Goal: Task Accomplishment & Management: Manage account settings

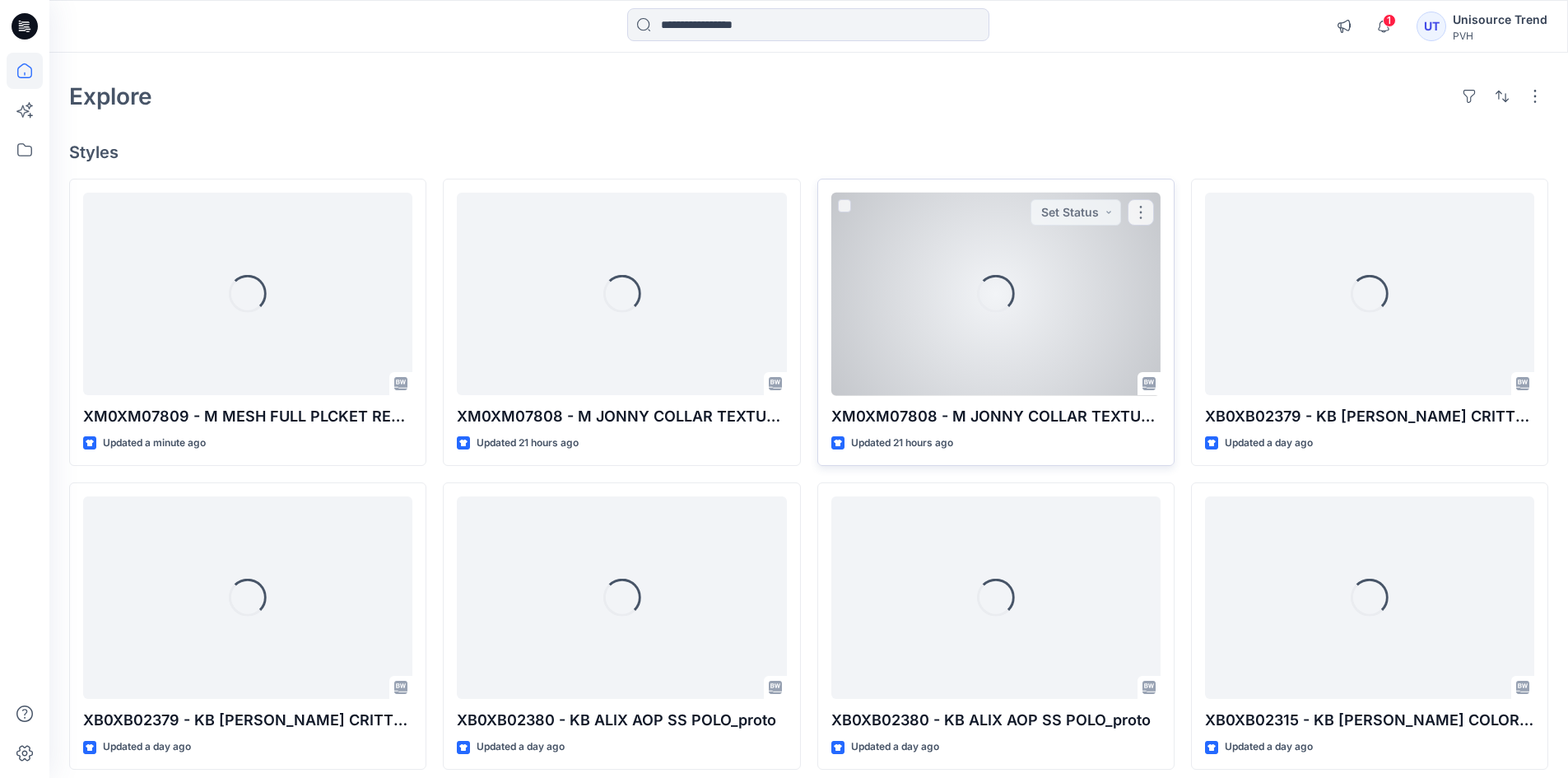
scroll to position [83, 0]
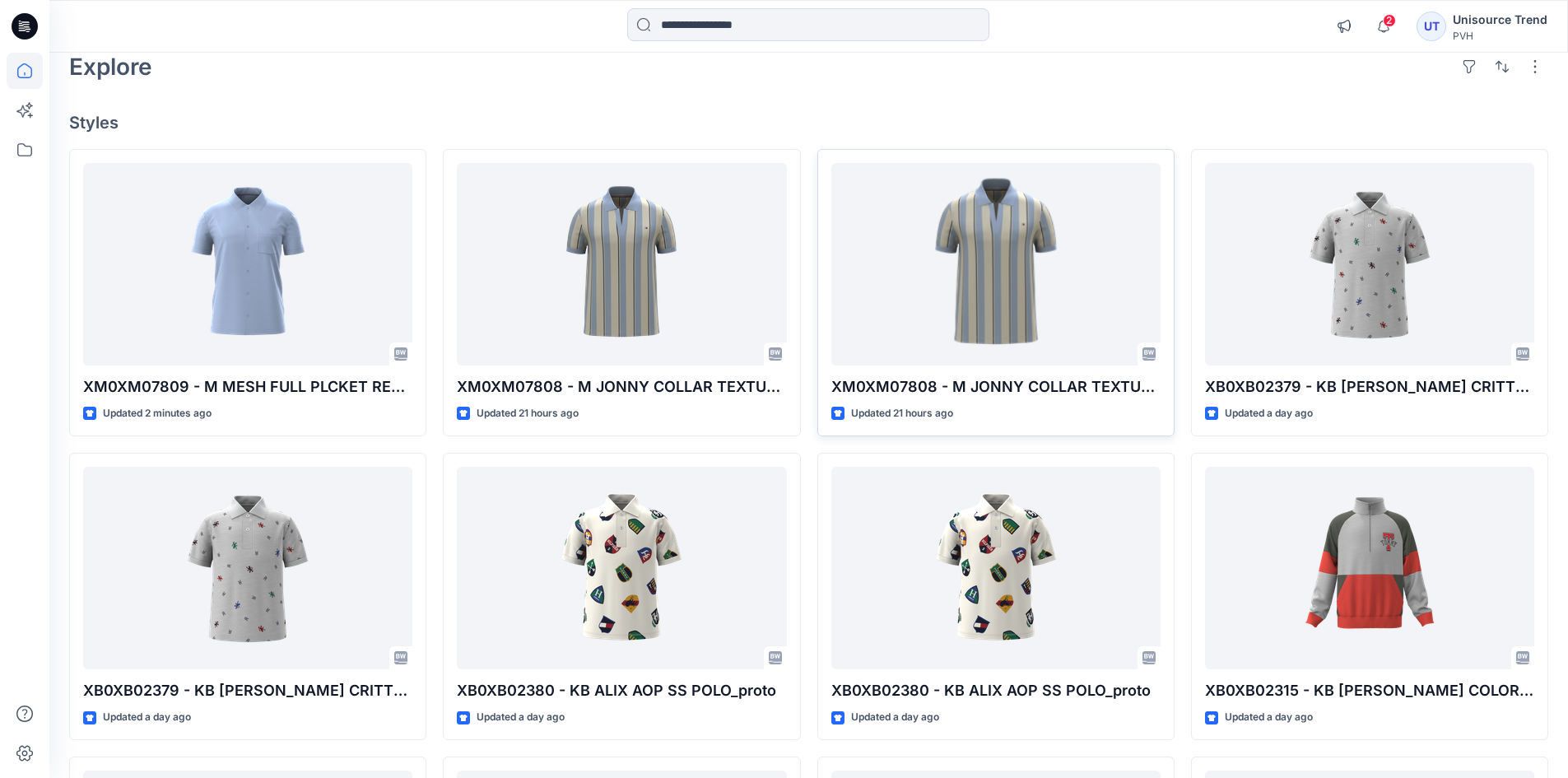
click at [24, 21] on icon at bounding box center [24, 26] width 26 height 26
click at [27, 72] on icon at bounding box center [24, 70] width 36 height 36
click at [1396, 23] on span "2" at bounding box center [1390, 20] width 14 height 14
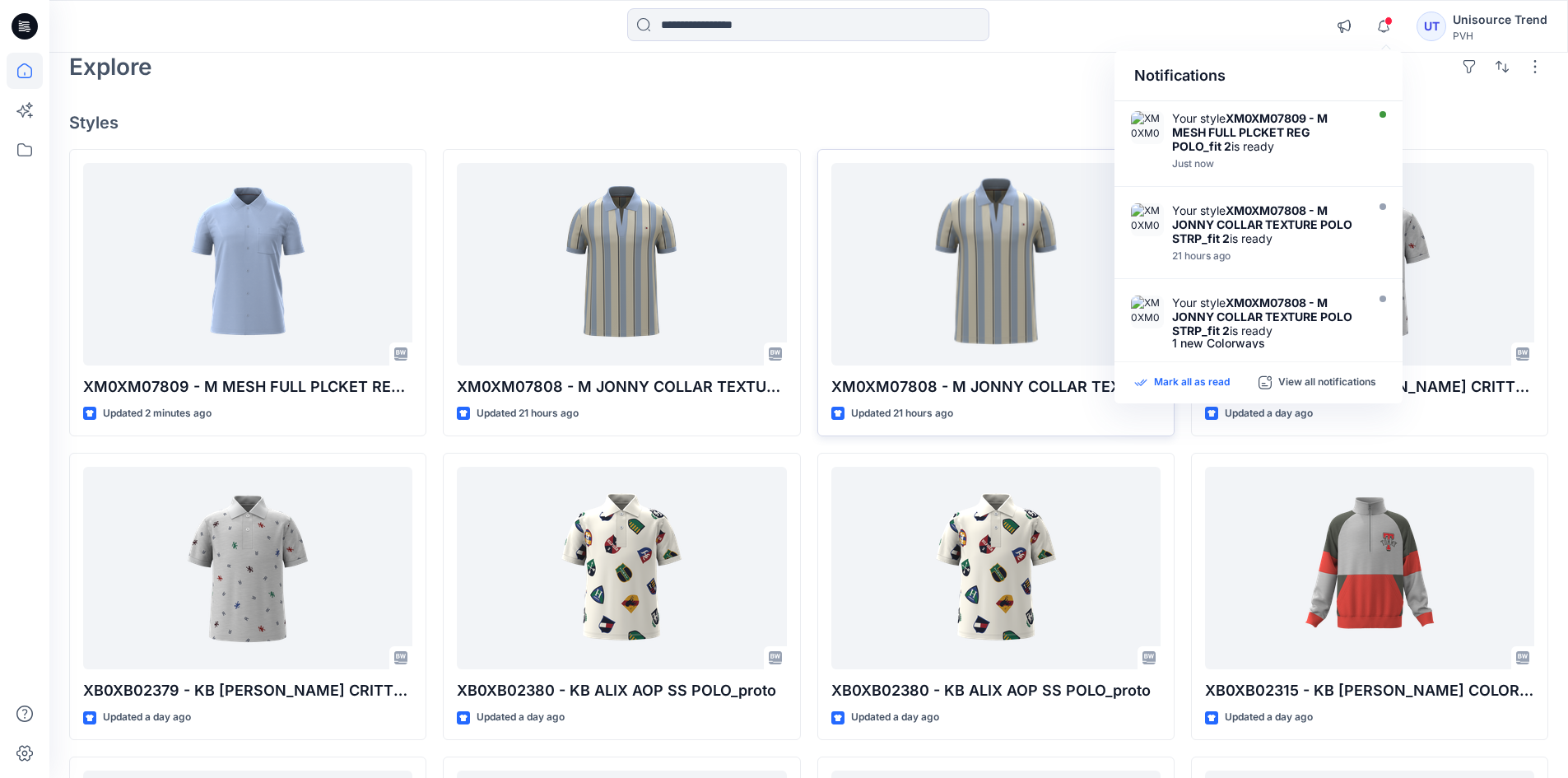
click at [1192, 376] on p "Mark all as read" at bounding box center [1192, 383] width 76 height 15
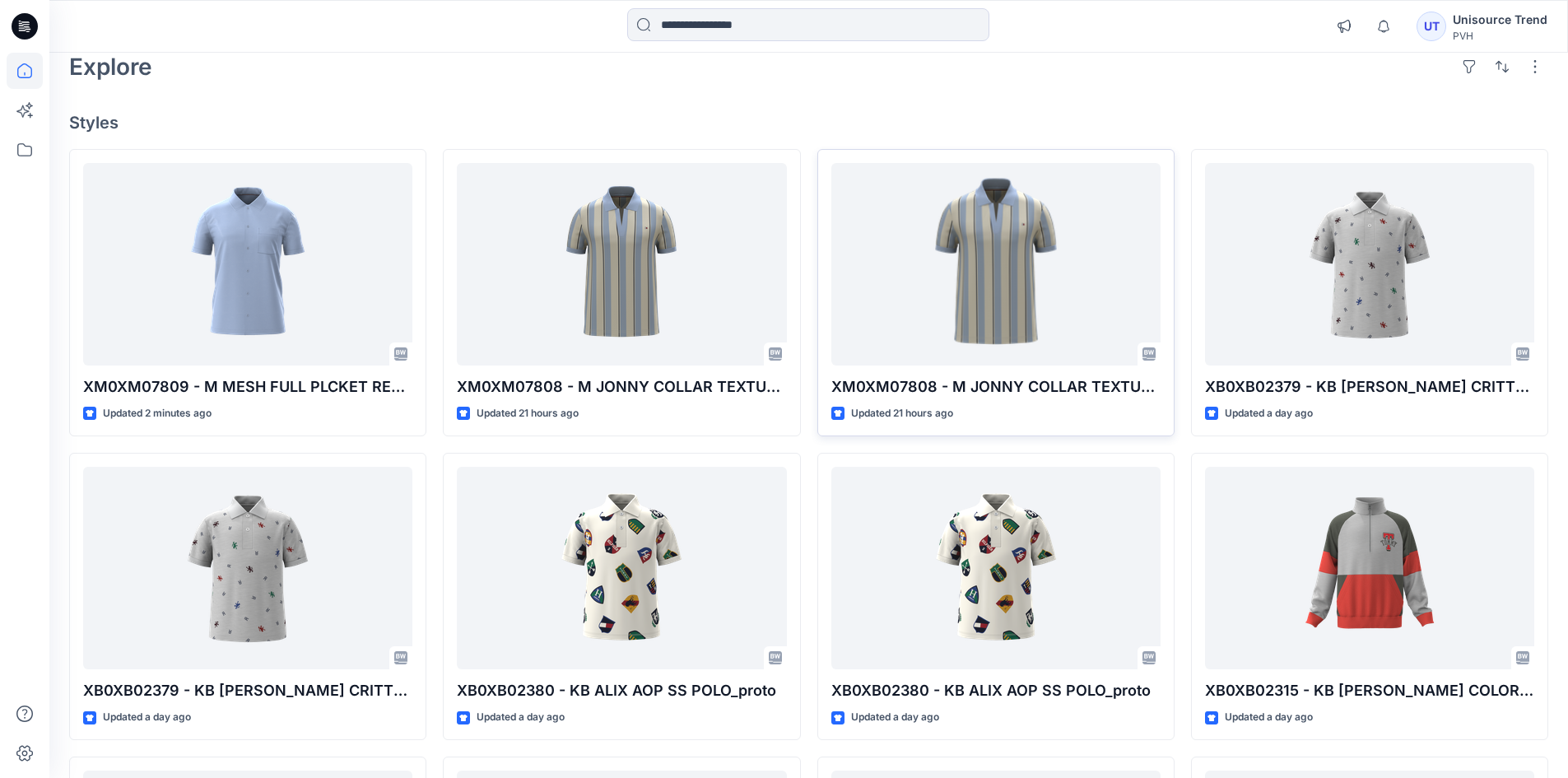
drag, startPoint x: 3, startPoint y: 74, endPoint x: 14, endPoint y: 73, distance: 11.0
click at [4, 74] on div at bounding box center [24, 389] width 50 height 778
drag, startPoint x: 16, startPoint y: 73, endPoint x: 280, endPoint y: 183, distance: 286.0
click at [18, 72] on icon at bounding box center [24, 70] width 36 height 36
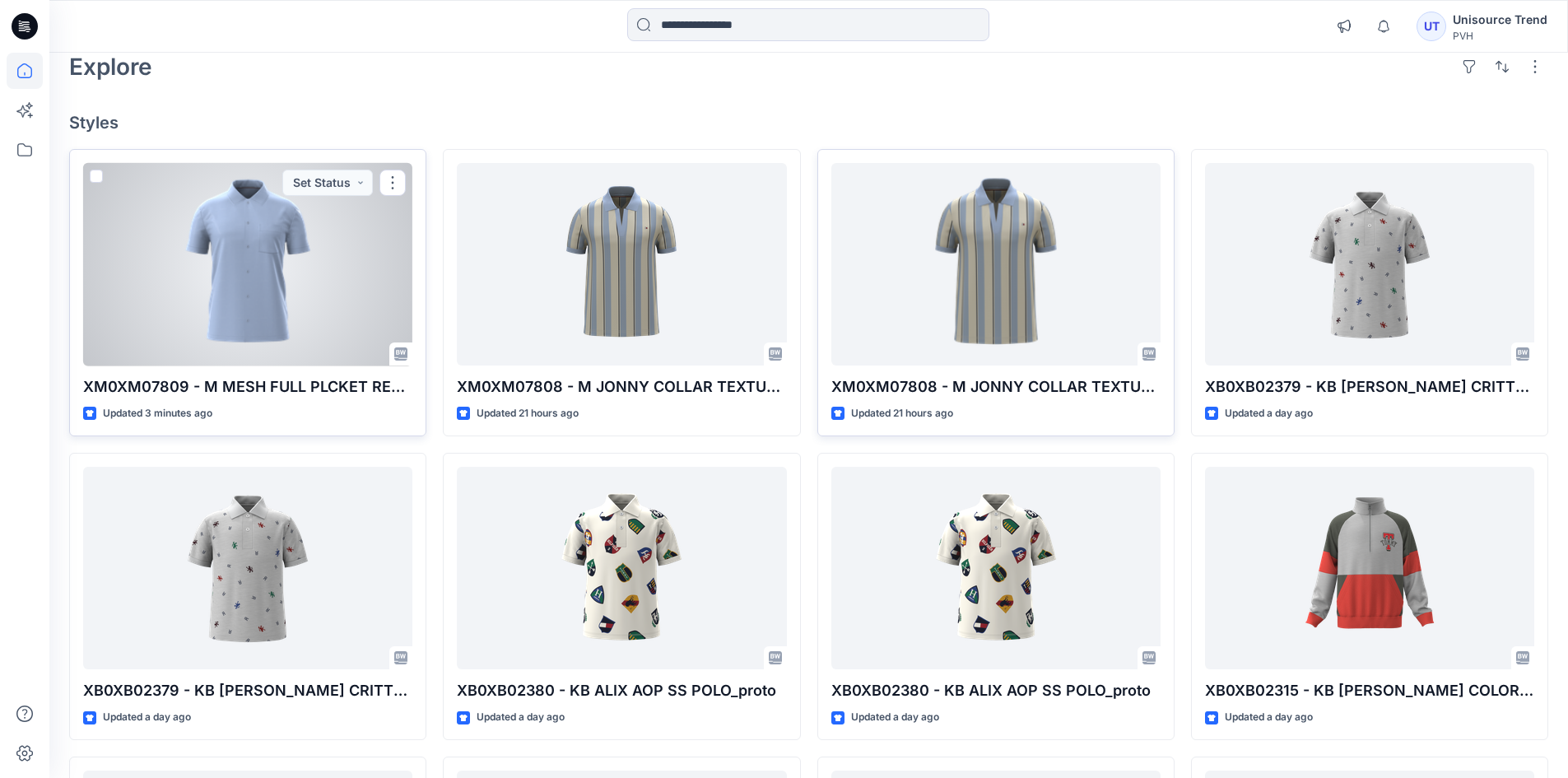
drag, startPoint x: 392, startPoint y: 186, endPoint x: 408, endPoint y: 195, distance: 18.4
click at [392, 186] on button "button" at bounding box center [392, 182] width 26 height 26
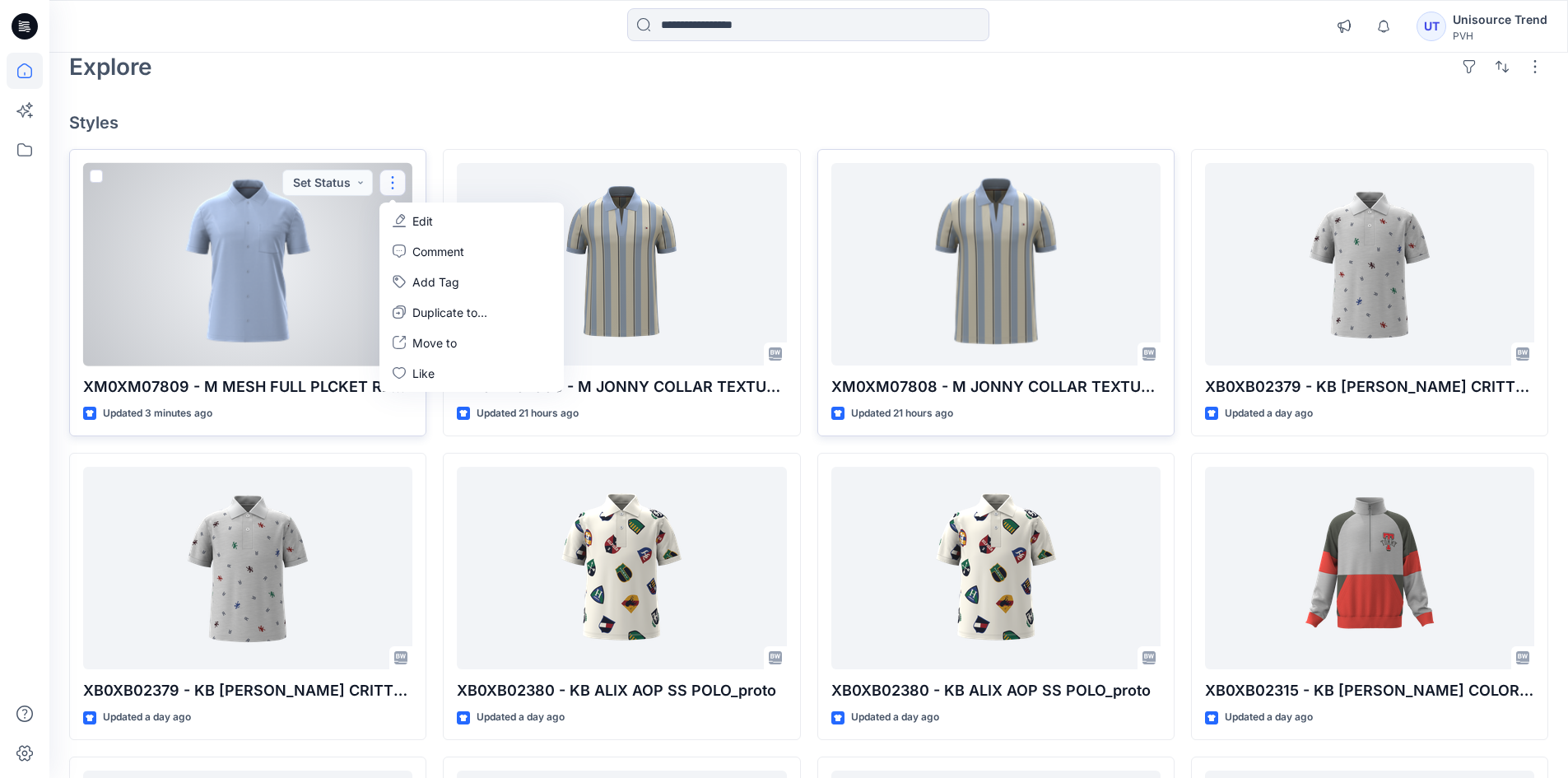
click at [419, 225] on p "Edit" at bounding box center [422, 221] width 20 height 18
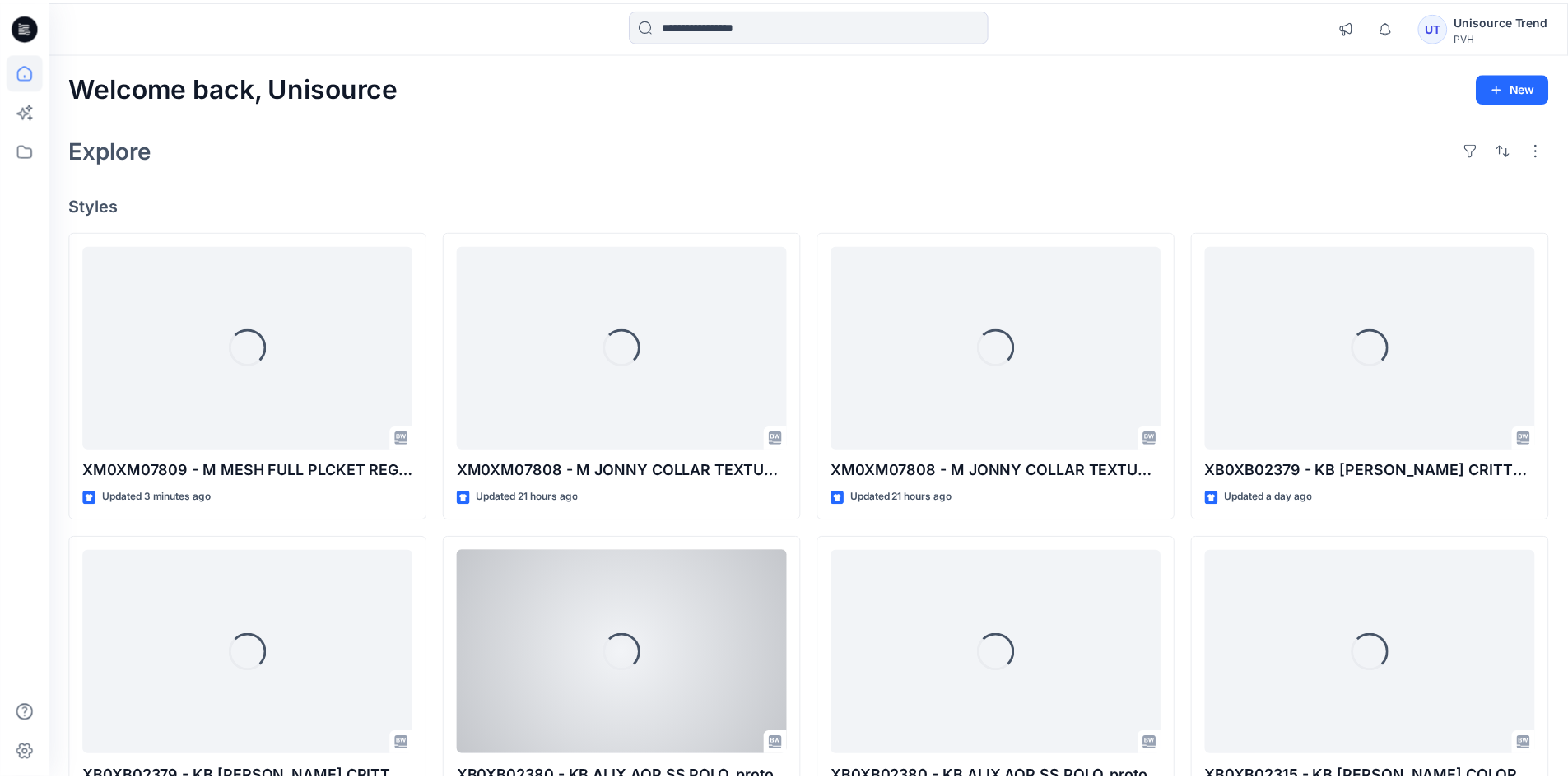
scroll to position [83, 0]
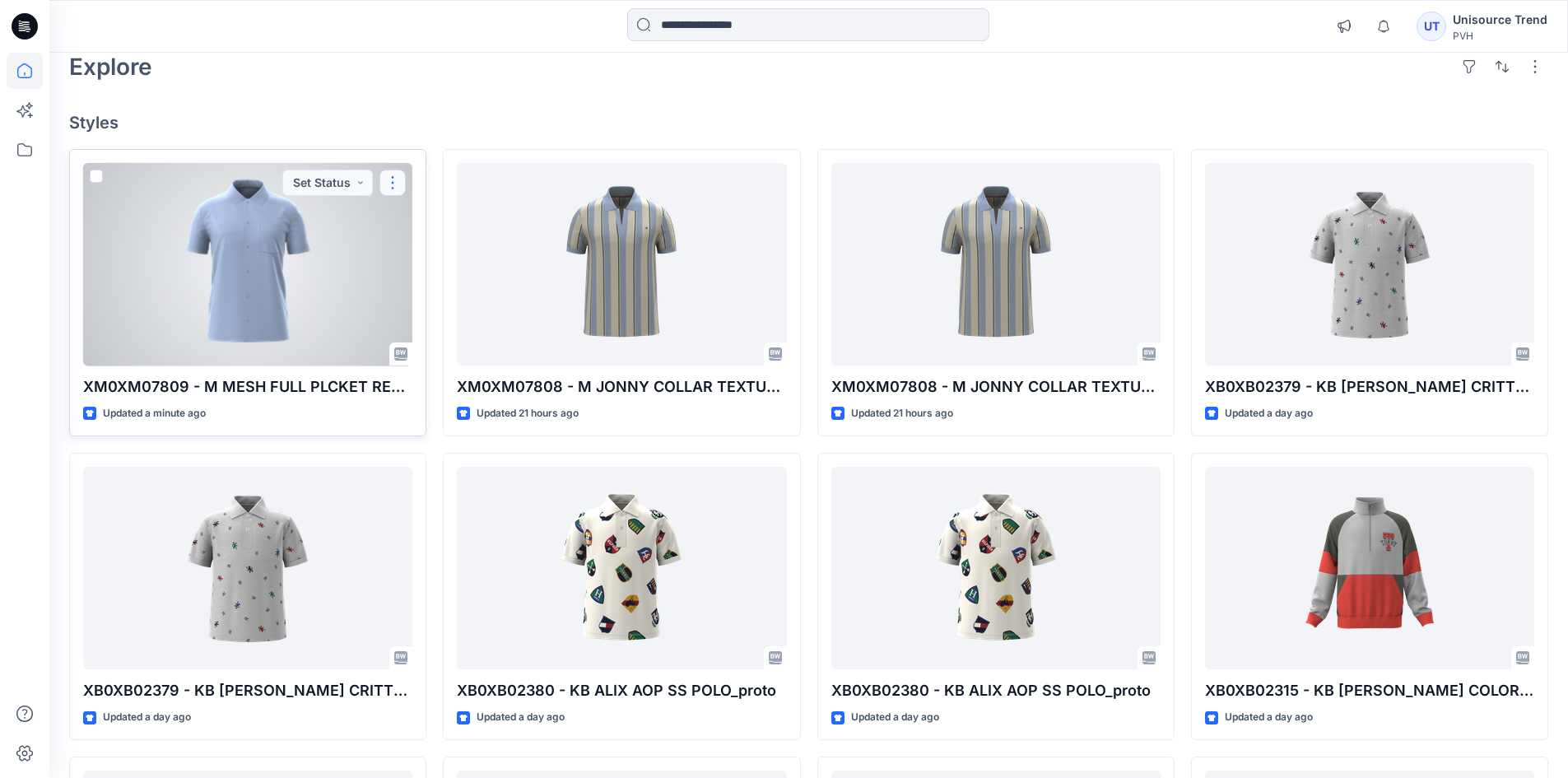
click at [390, 177] on button "button" at bounding box center [392, 182] width 26 height 26
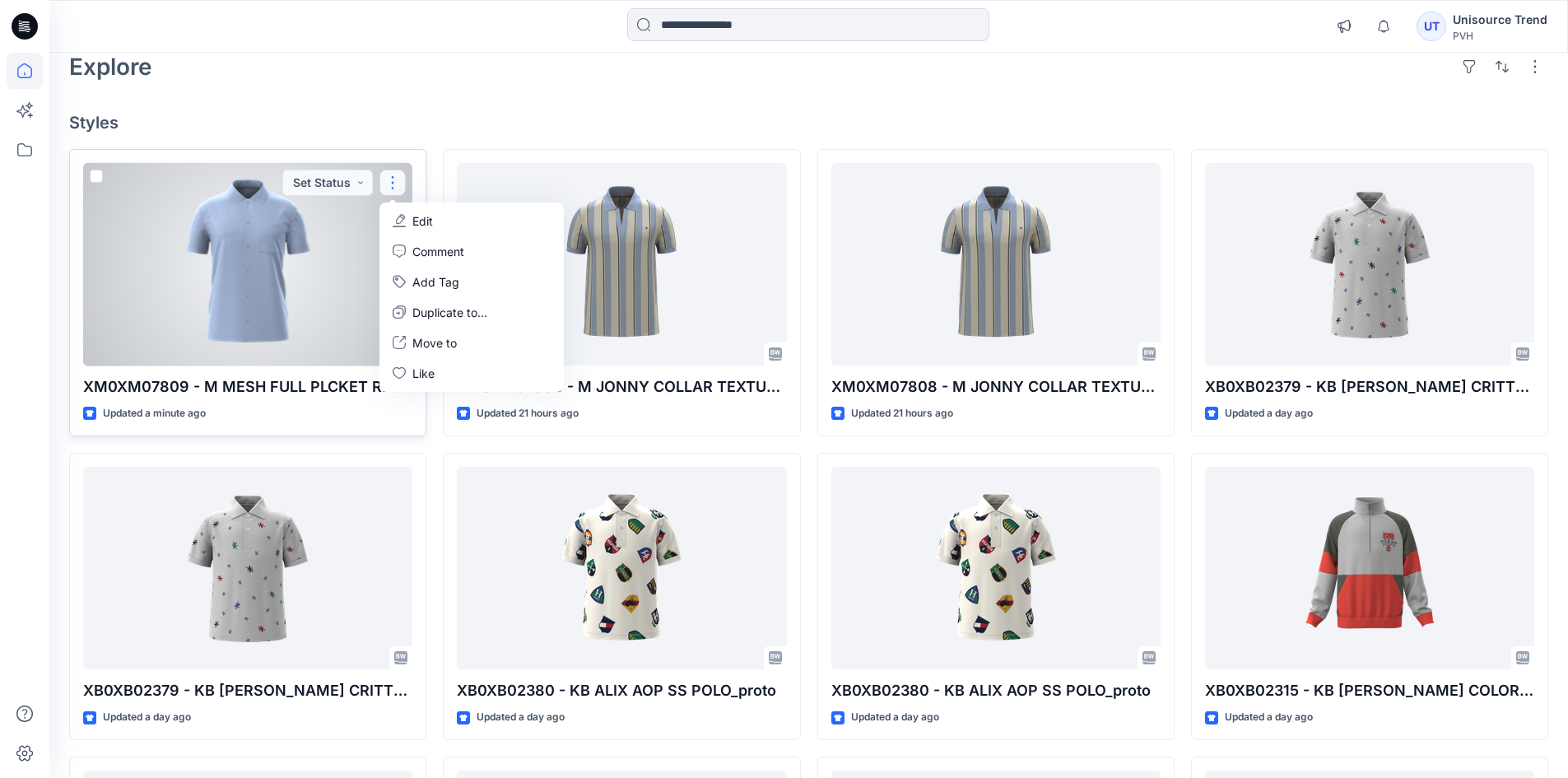
click at [411, 213] on button "Edit" at bounding box center [471, 220] width 178 height 30
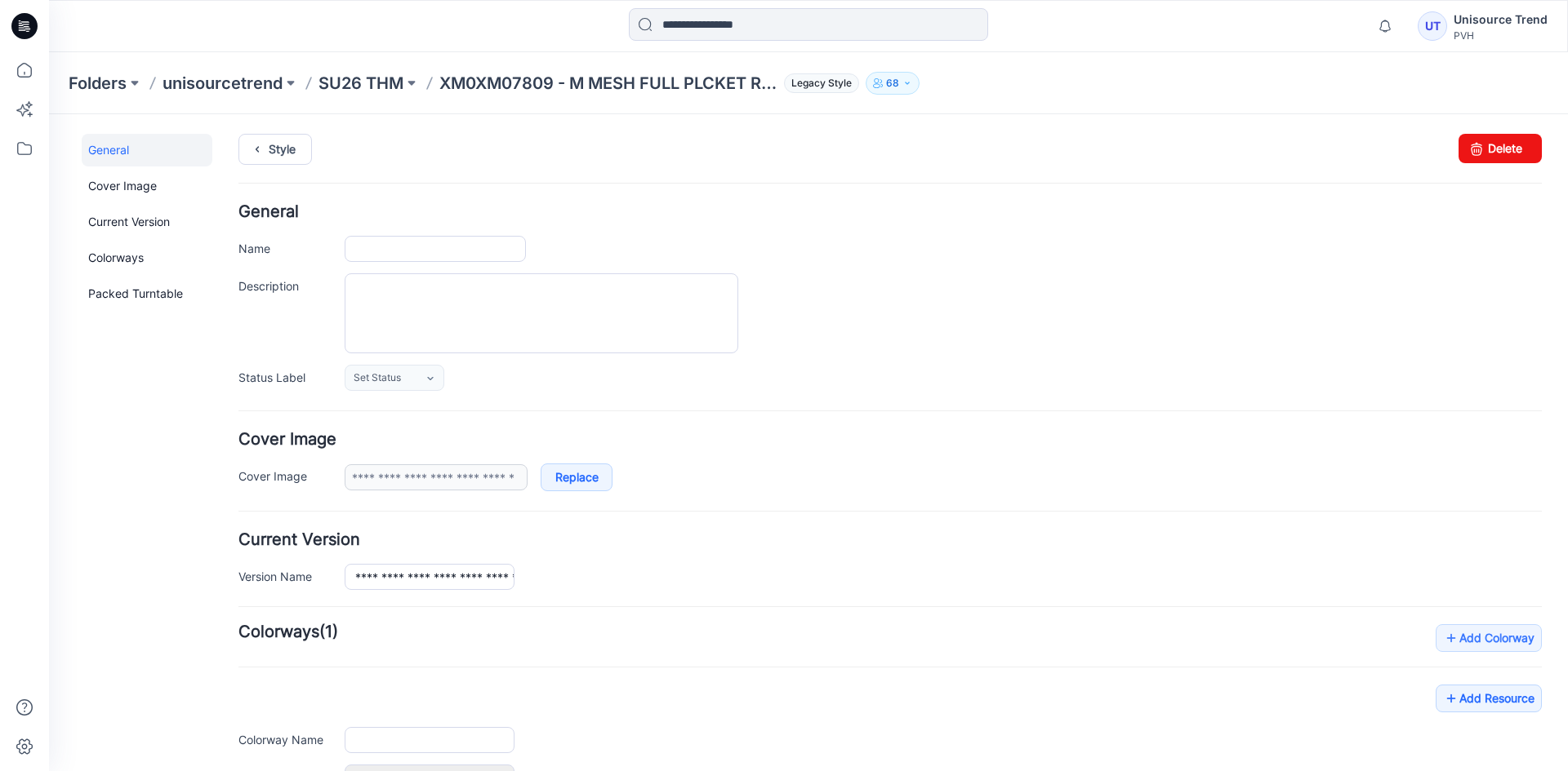
type input "**********"
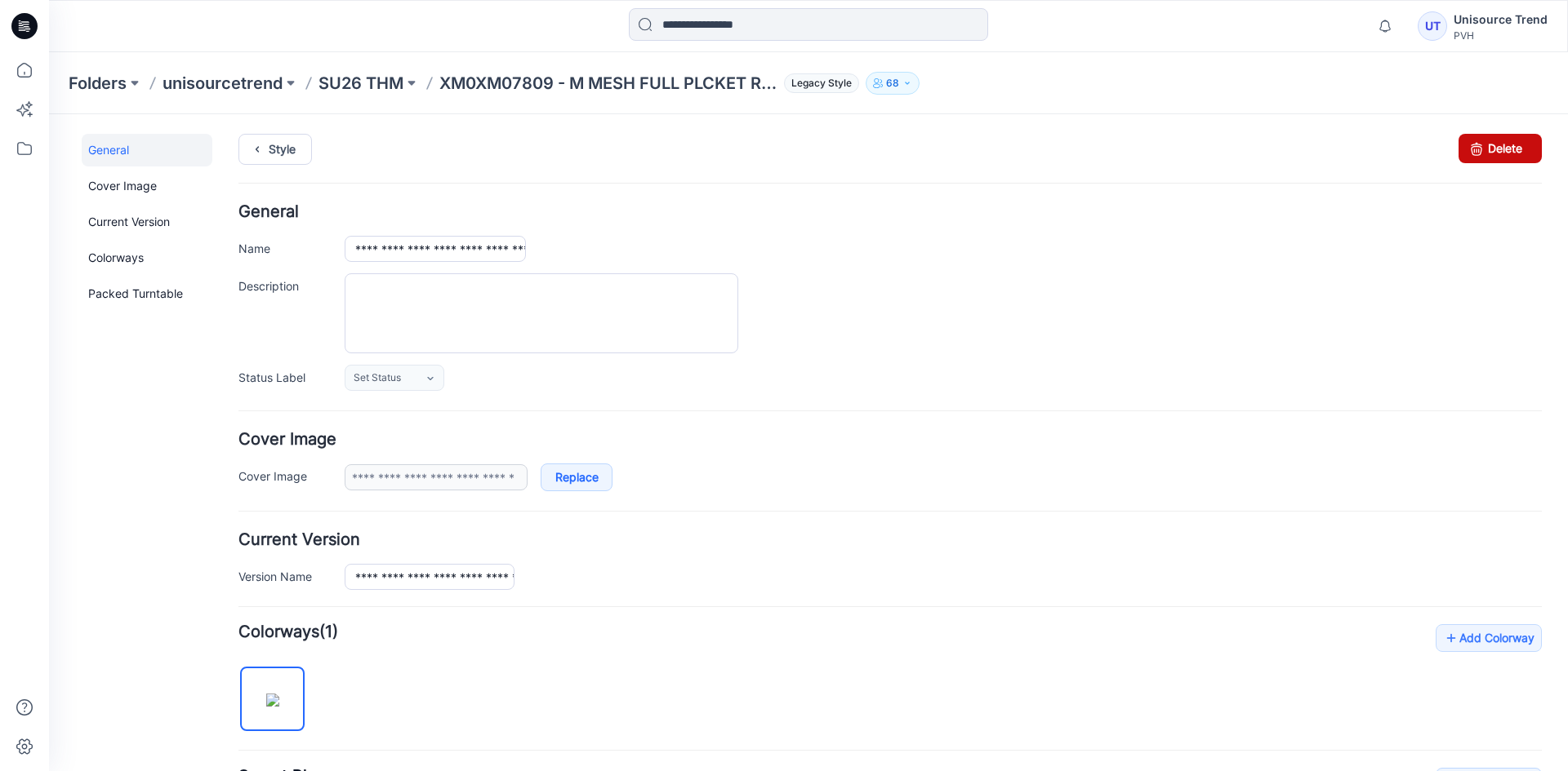
click at [1465, 144] on icon at bounding box center [1476, 149] width 23 height 29
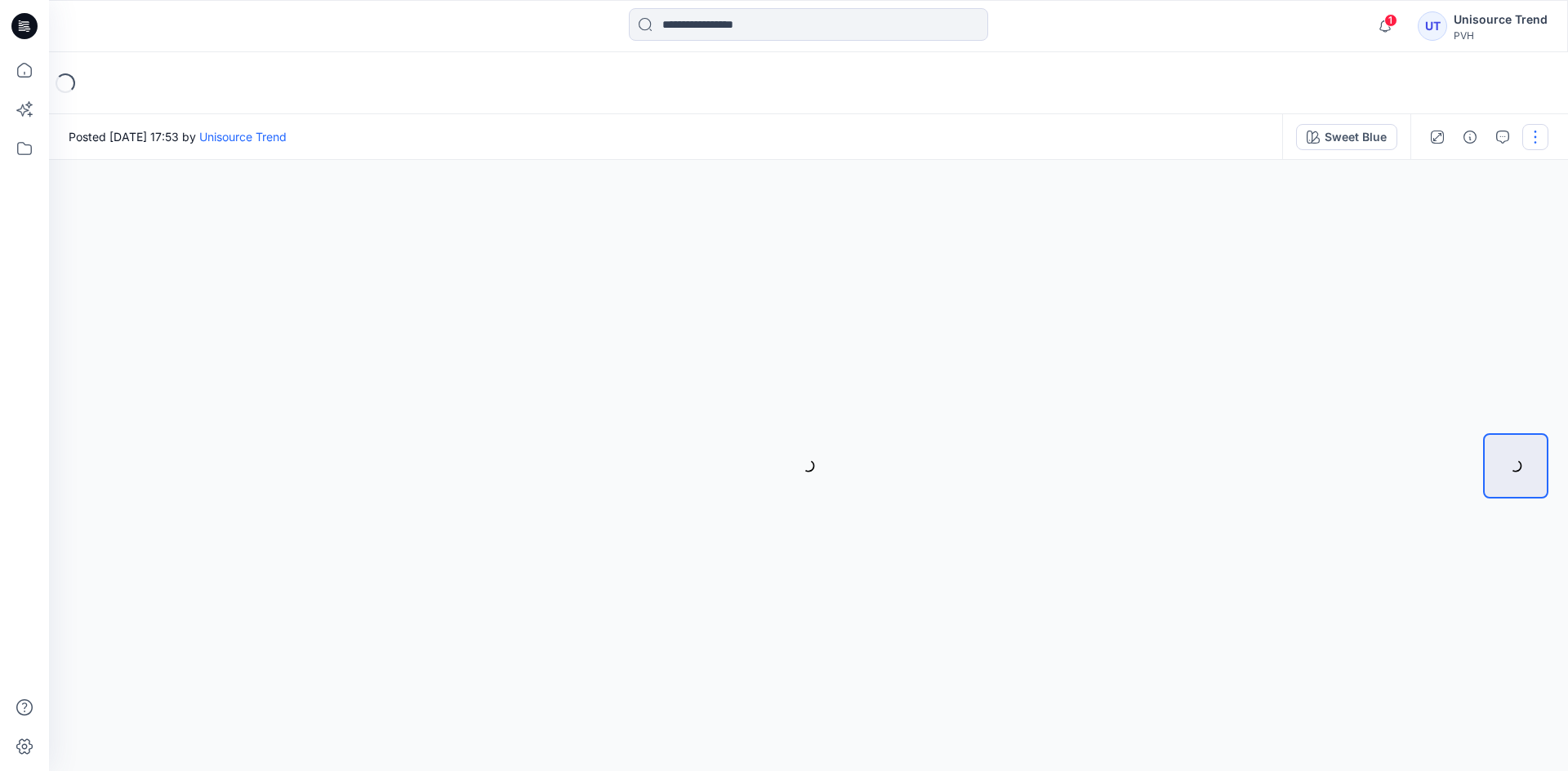
click at [1530, 124] on button "button" at bounding box center [1534, 137] width 26 height 26
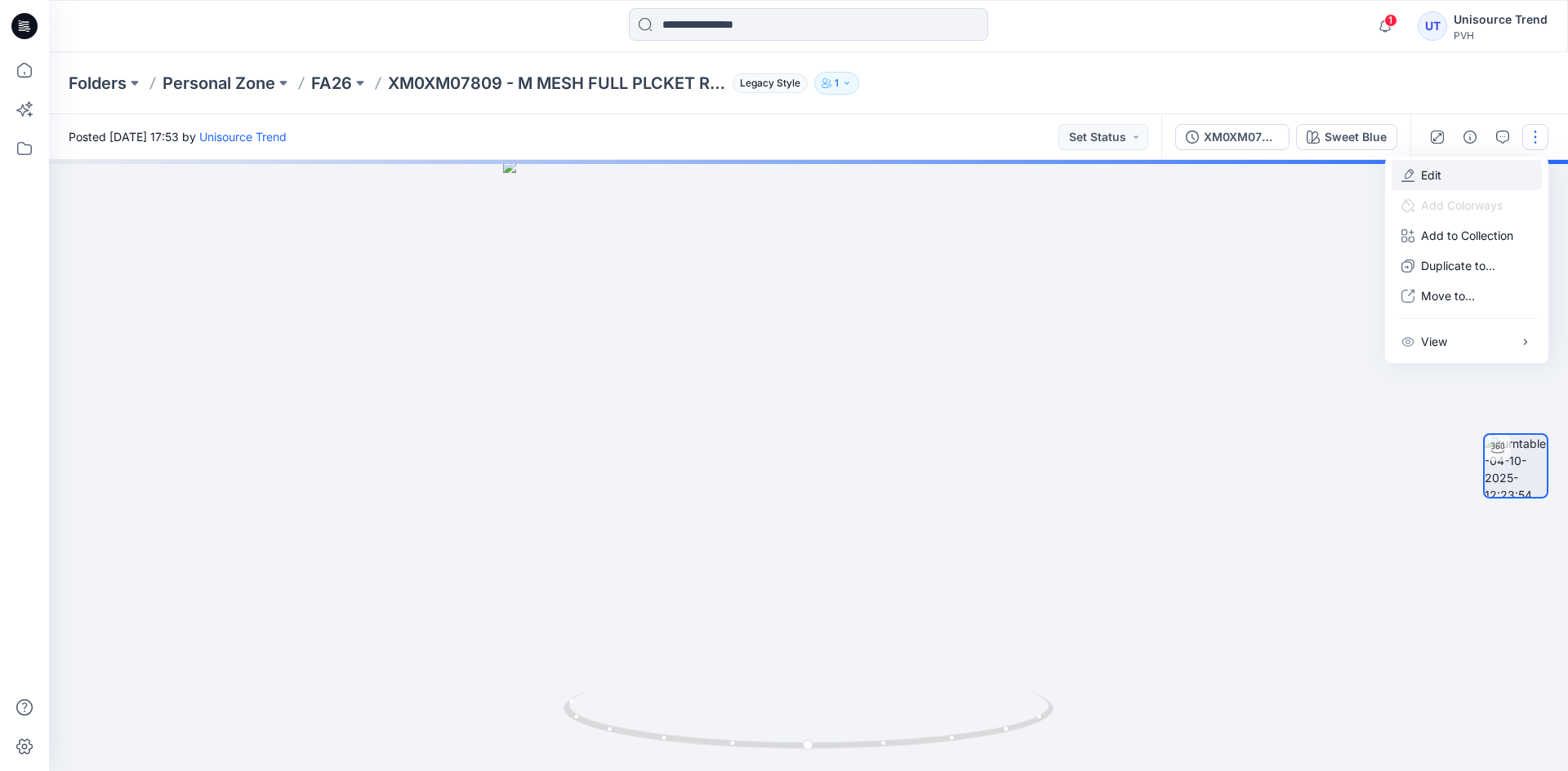
click at [1451, 162] on button "Edit" at bounding box center [1467, 175] width 151 height 30
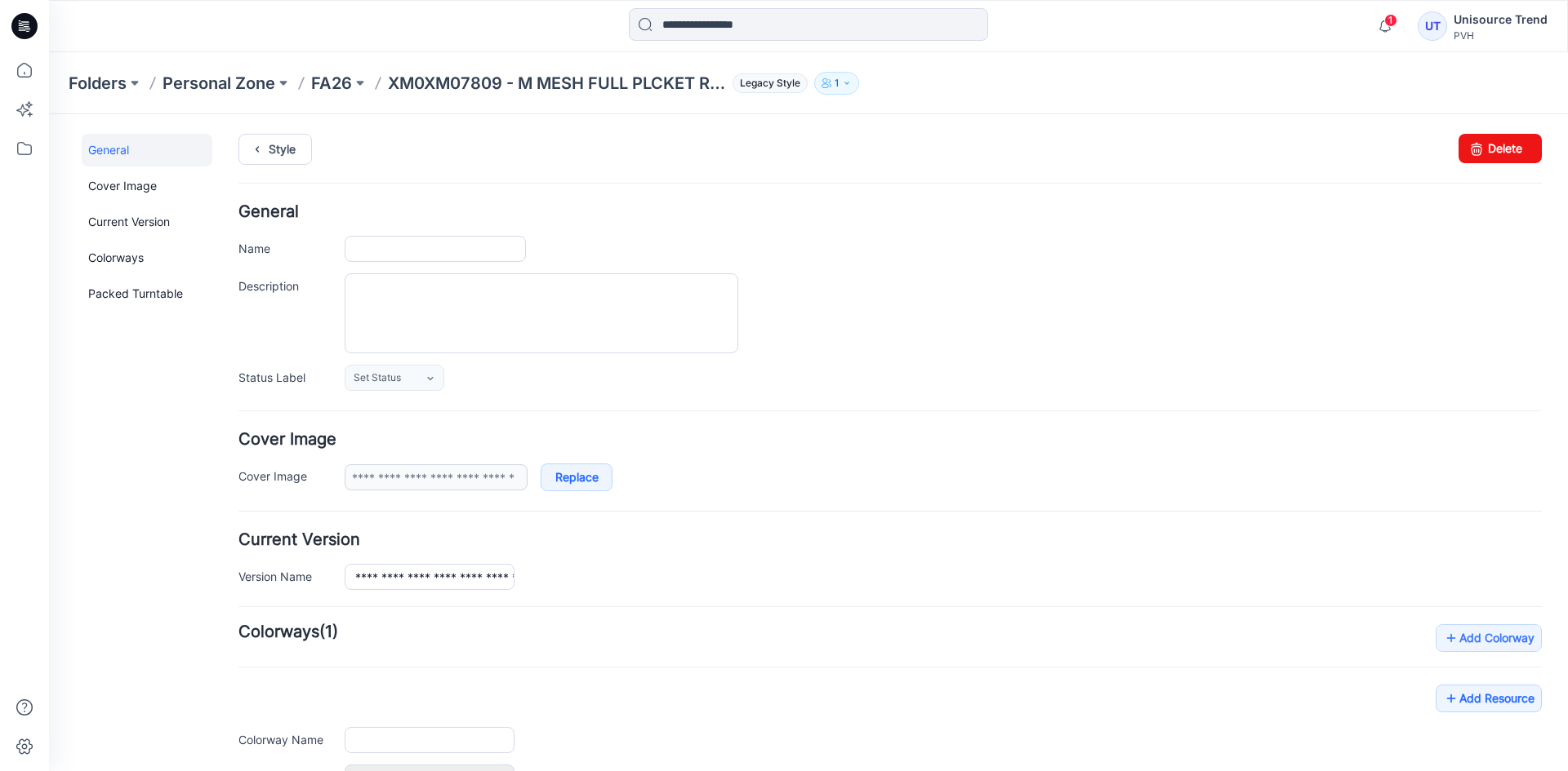
type input "**********"
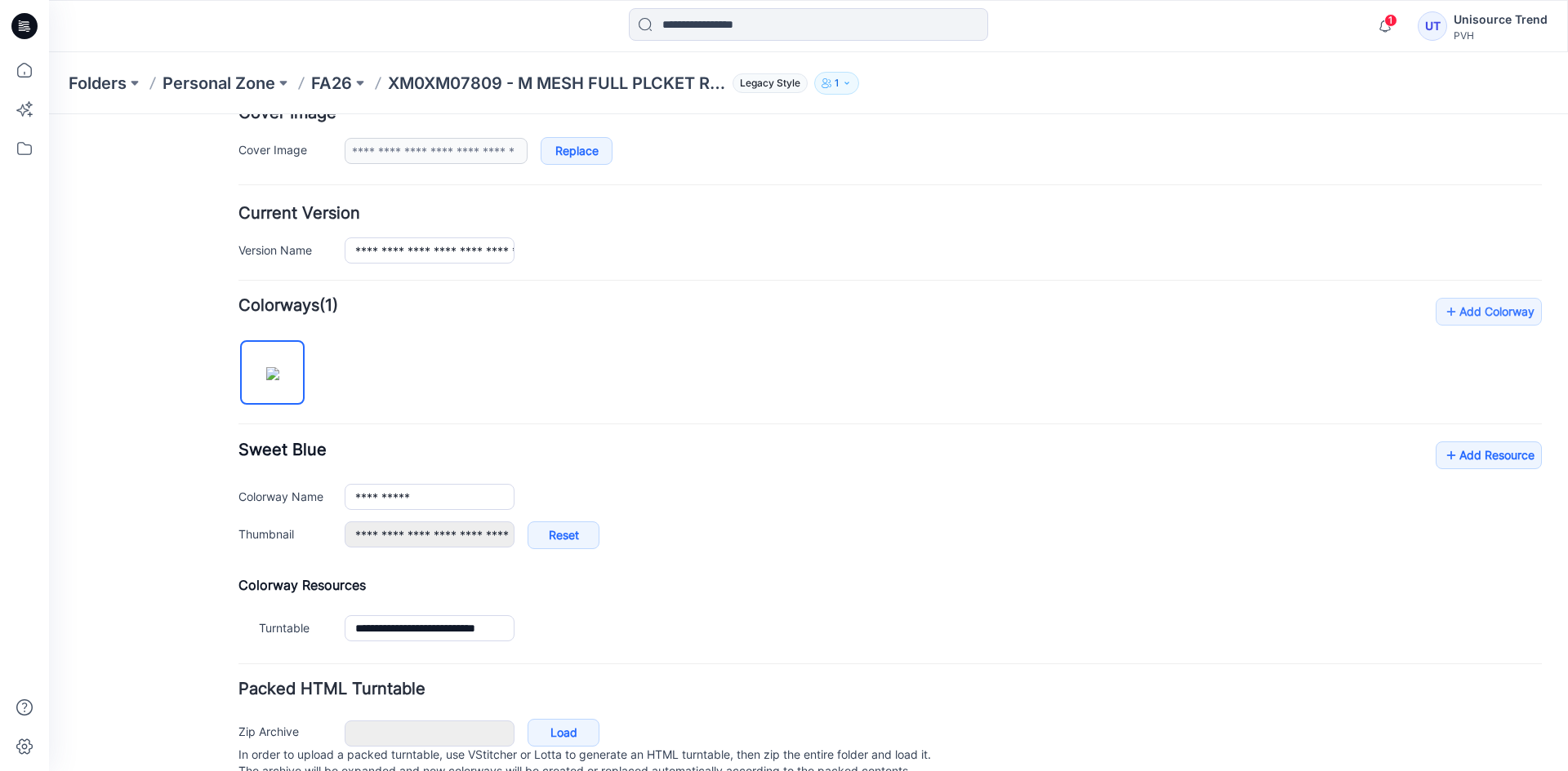
scroll to position [389, 0]
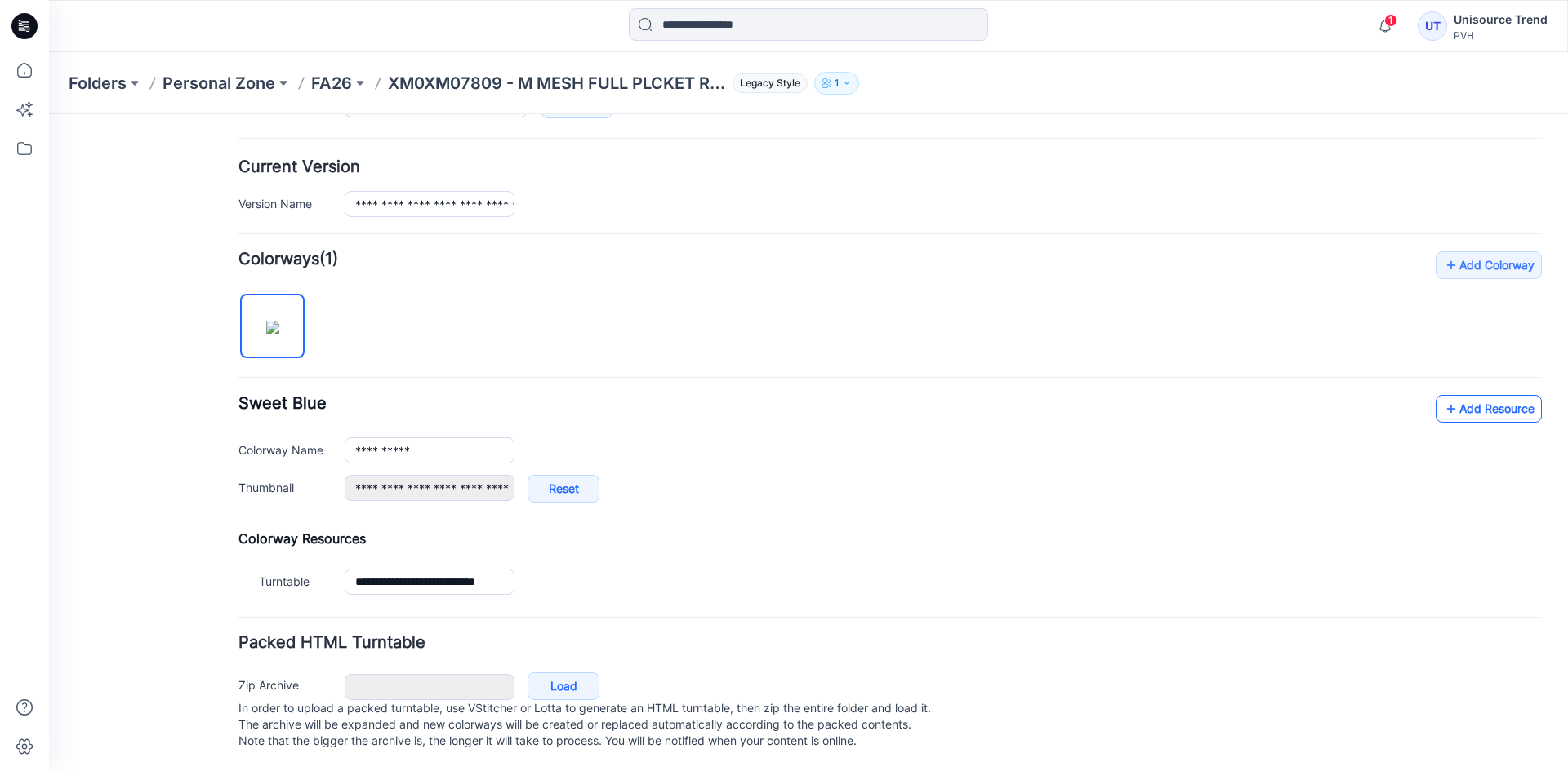
click at [1452, 402] on link "Add Resource" at bounding box center [1489, 408] width 106 height 28
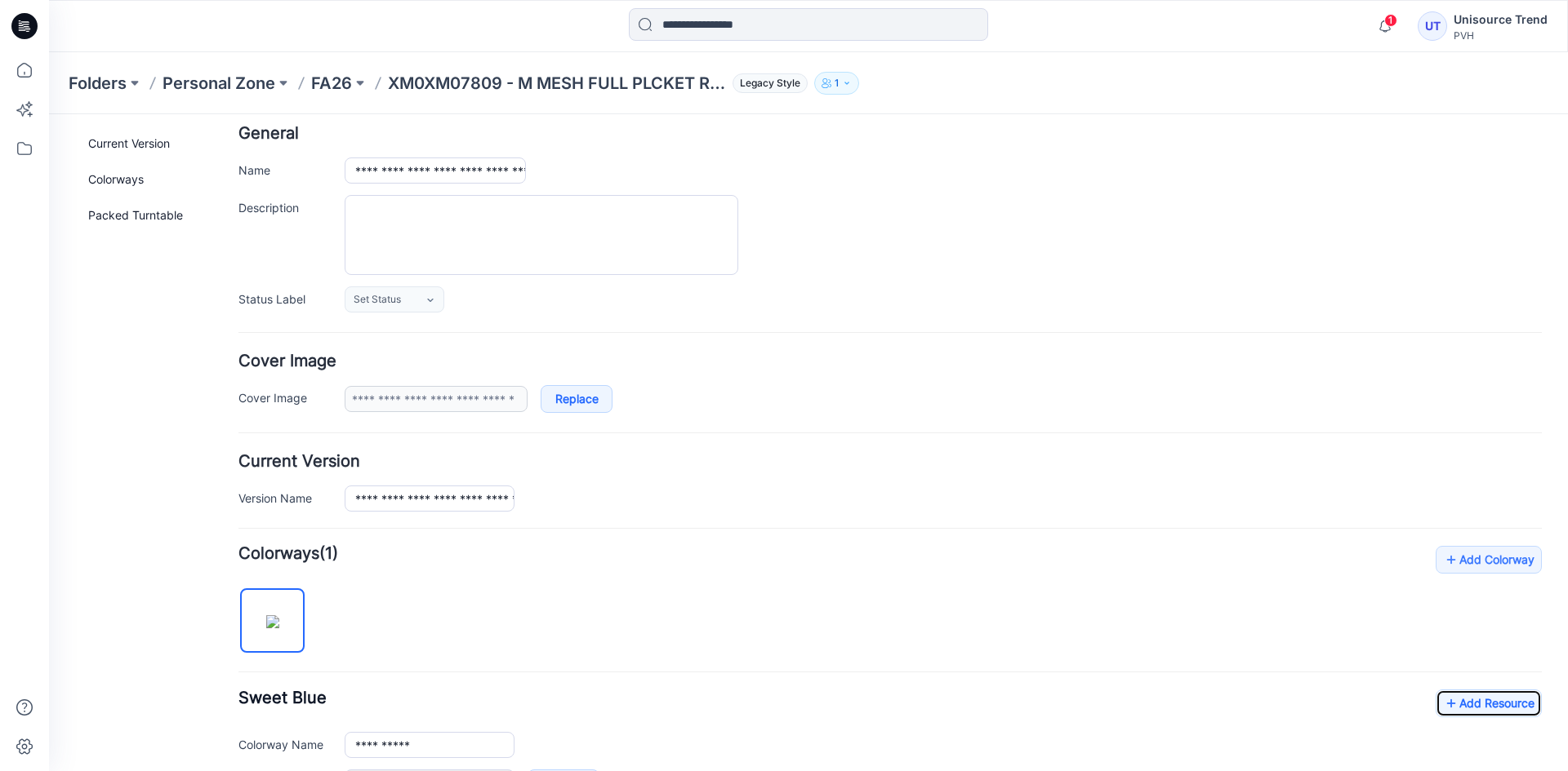
scroll to position [0, 0]
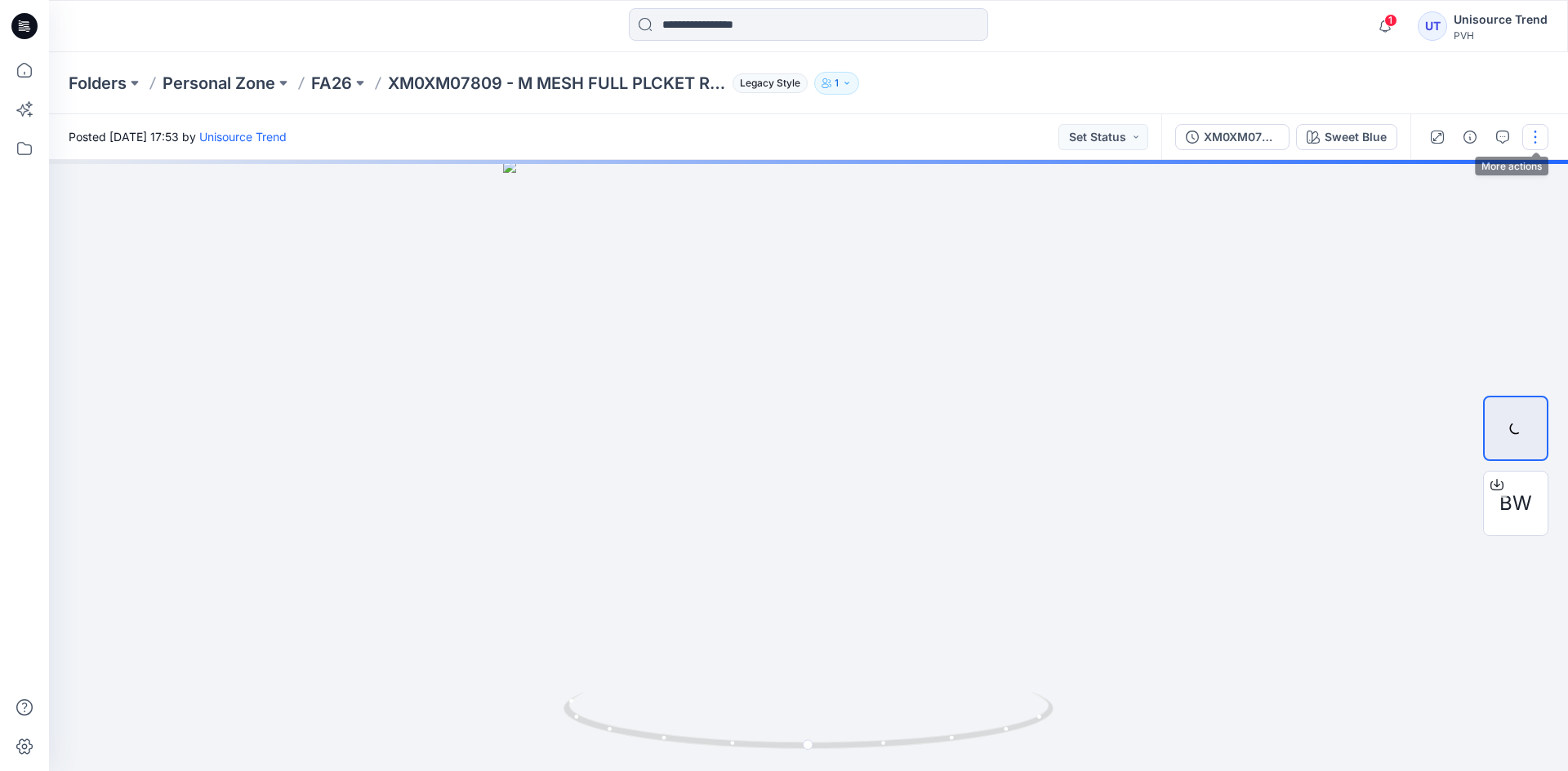
click at [1536, 140] on button "button" at bounding box center [1534, 137] width 26 height 26
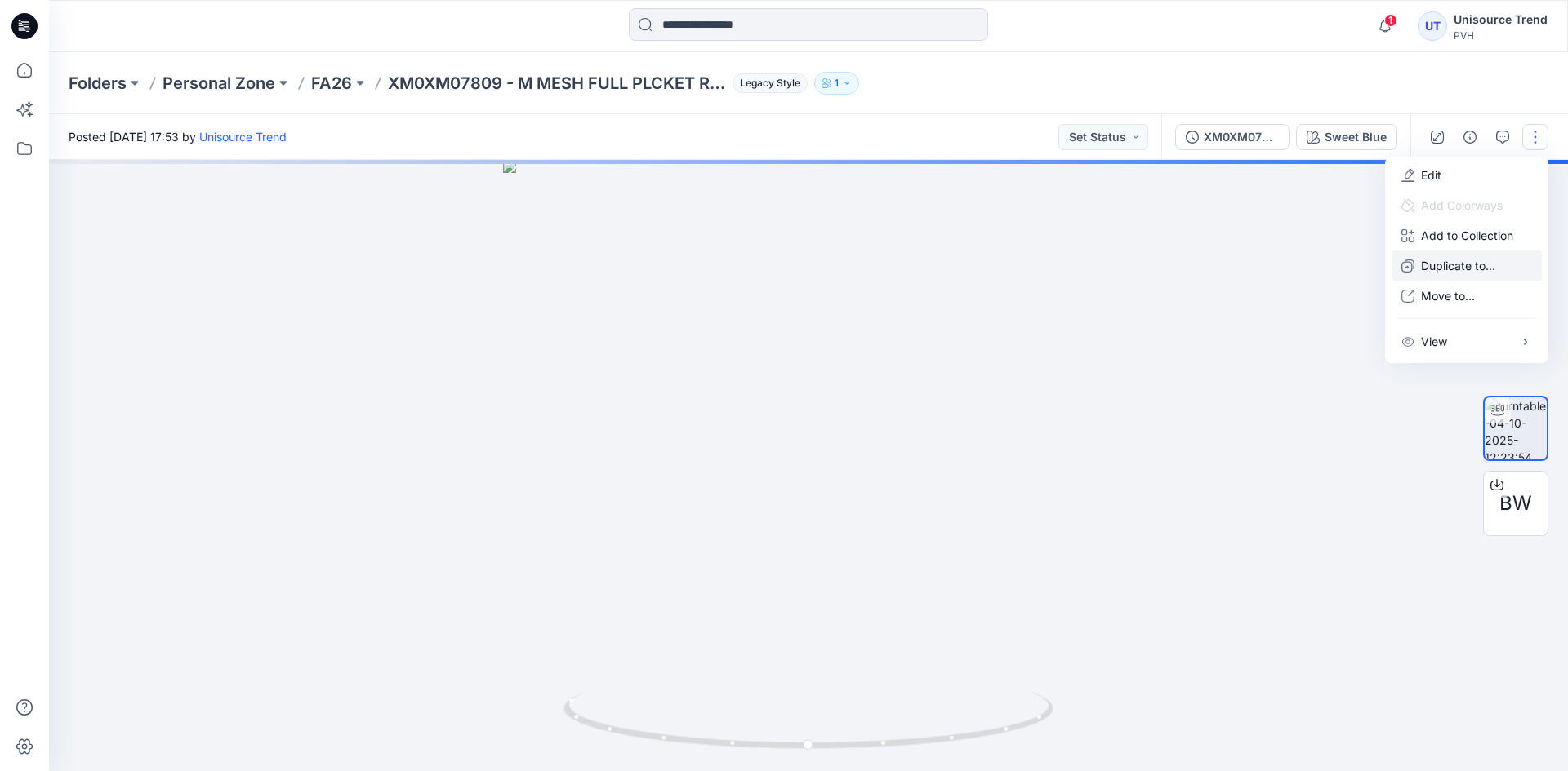
click at [1414, 272] on button "Duplicate to..." at bounding box center [1467, 265] width 151 height 30
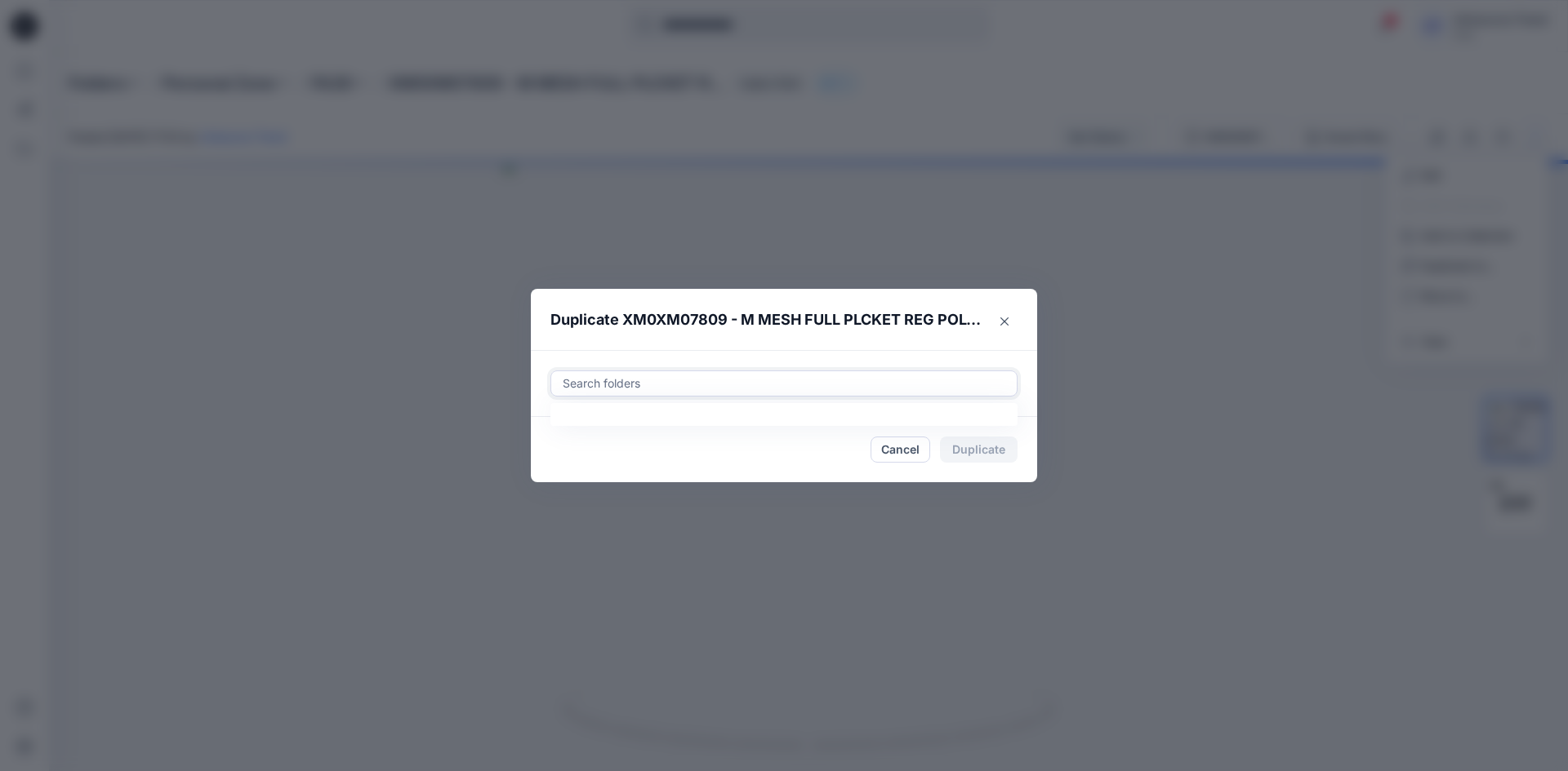
click at [677, 379] on div at bounding box center [784, 383] width 446 height 19
click at [576, 422] on div at bounding box center [575, 425] width 14 height 14
type input "********"
click at [537, 466] on footer "Cancel Duplicate" at bounding box center [784, 450] width 506 height 66
click at [994, 451] on button "Duplicate" at bounding box center [978, 449] width 77 height 26
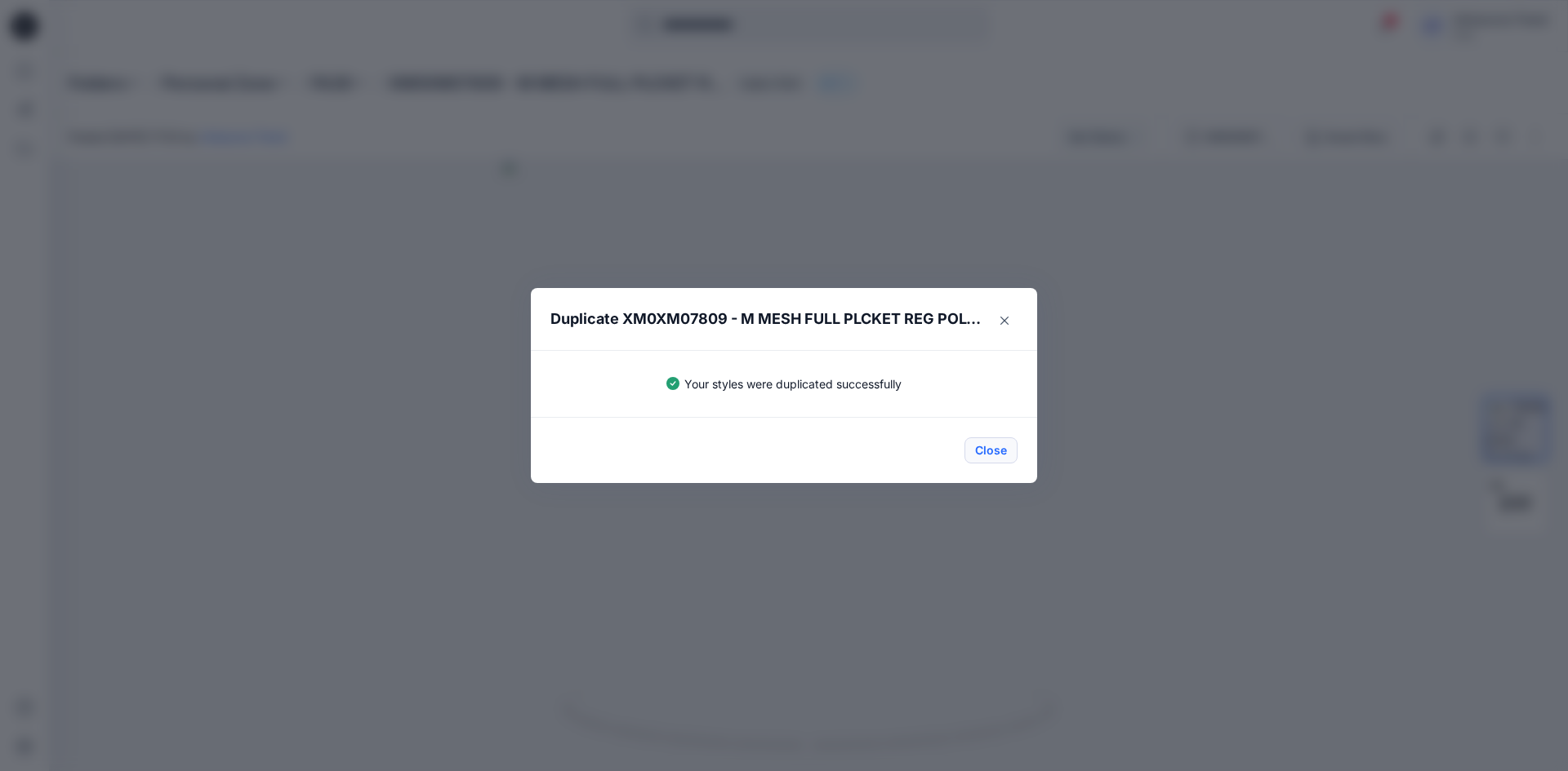
click at [973, 456] on button "Close" at bounding box center [991, 450] width 53 height 26
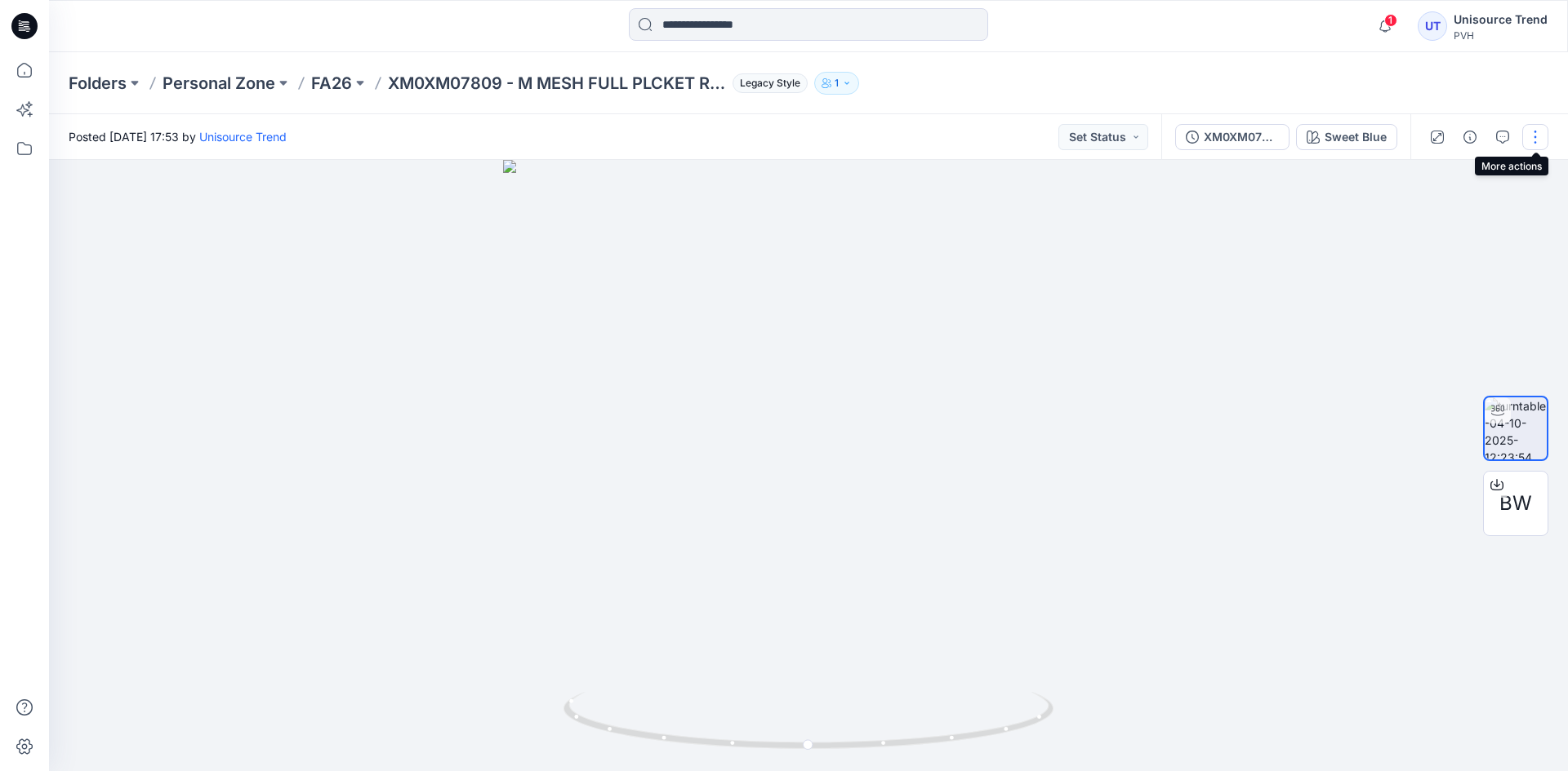
click at [1526, 132] on button "button" at bounding box center [1534, 137] width 26 height 26
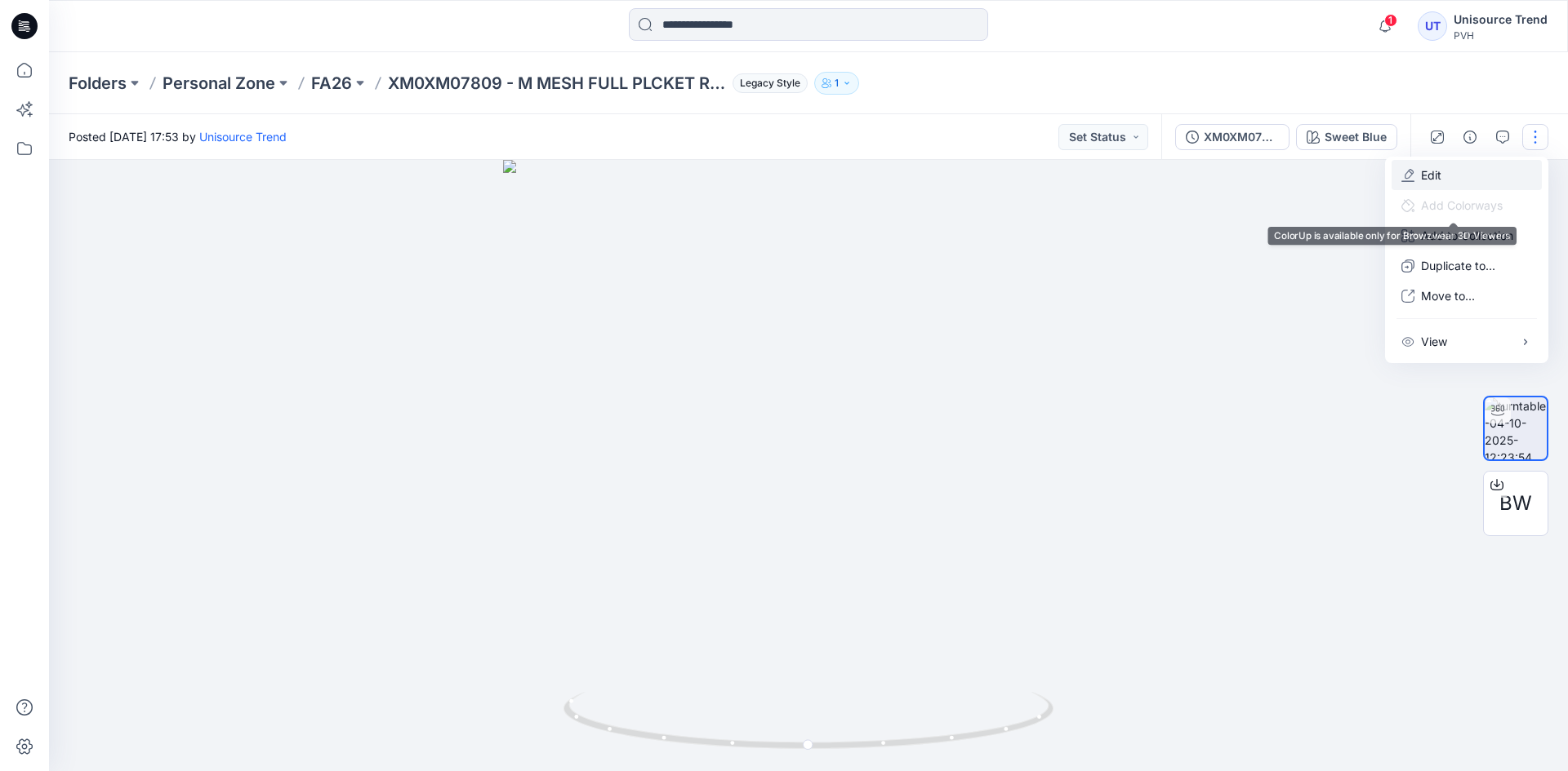
click at [1450, 181] on button "Edit" at bounding box center [1467, 175] width 151 height 30
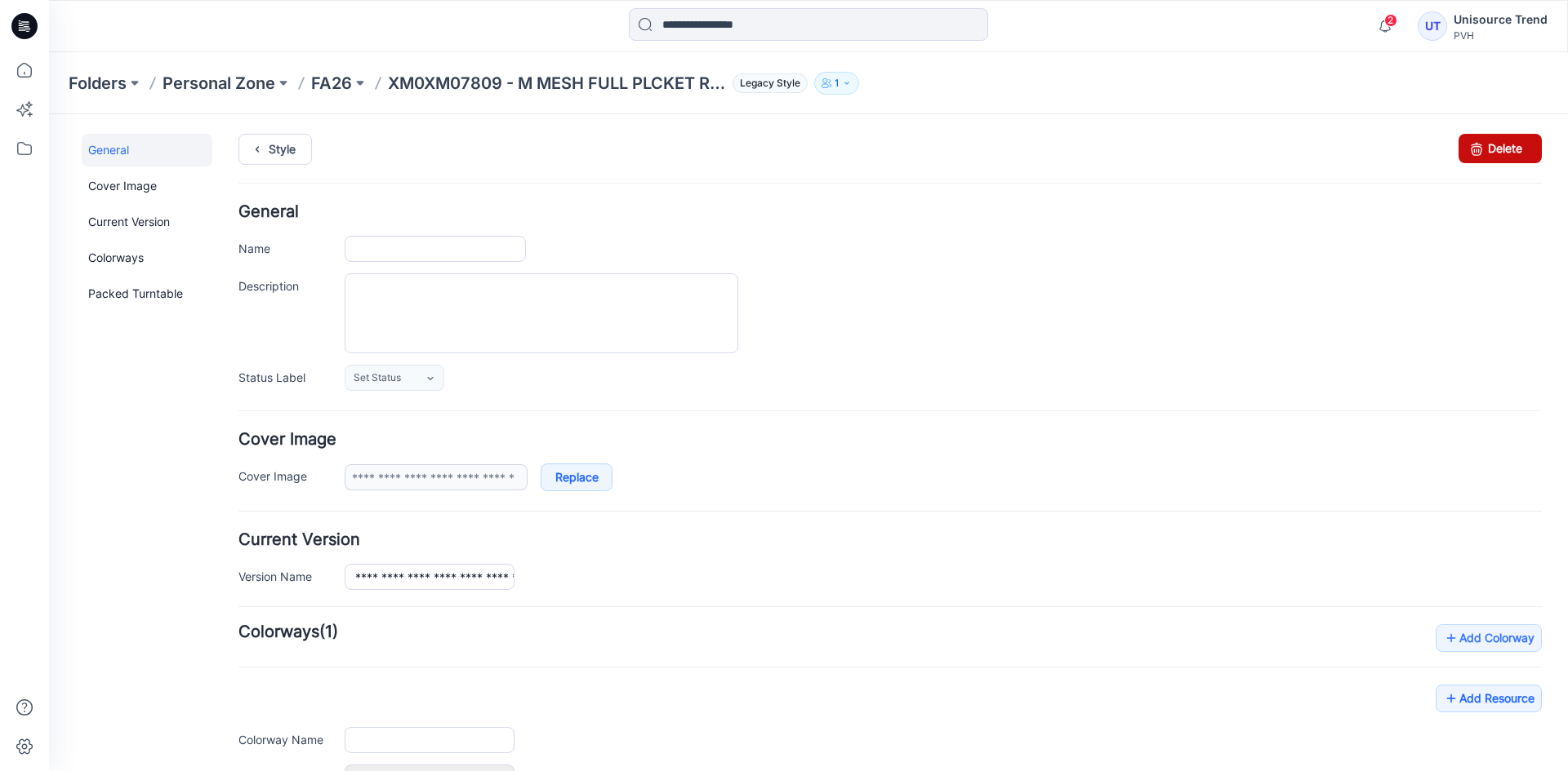
click at [1516, 145] on link "Delete" at bounding box center [1499, 149] width 83 height 29
type input "**********"
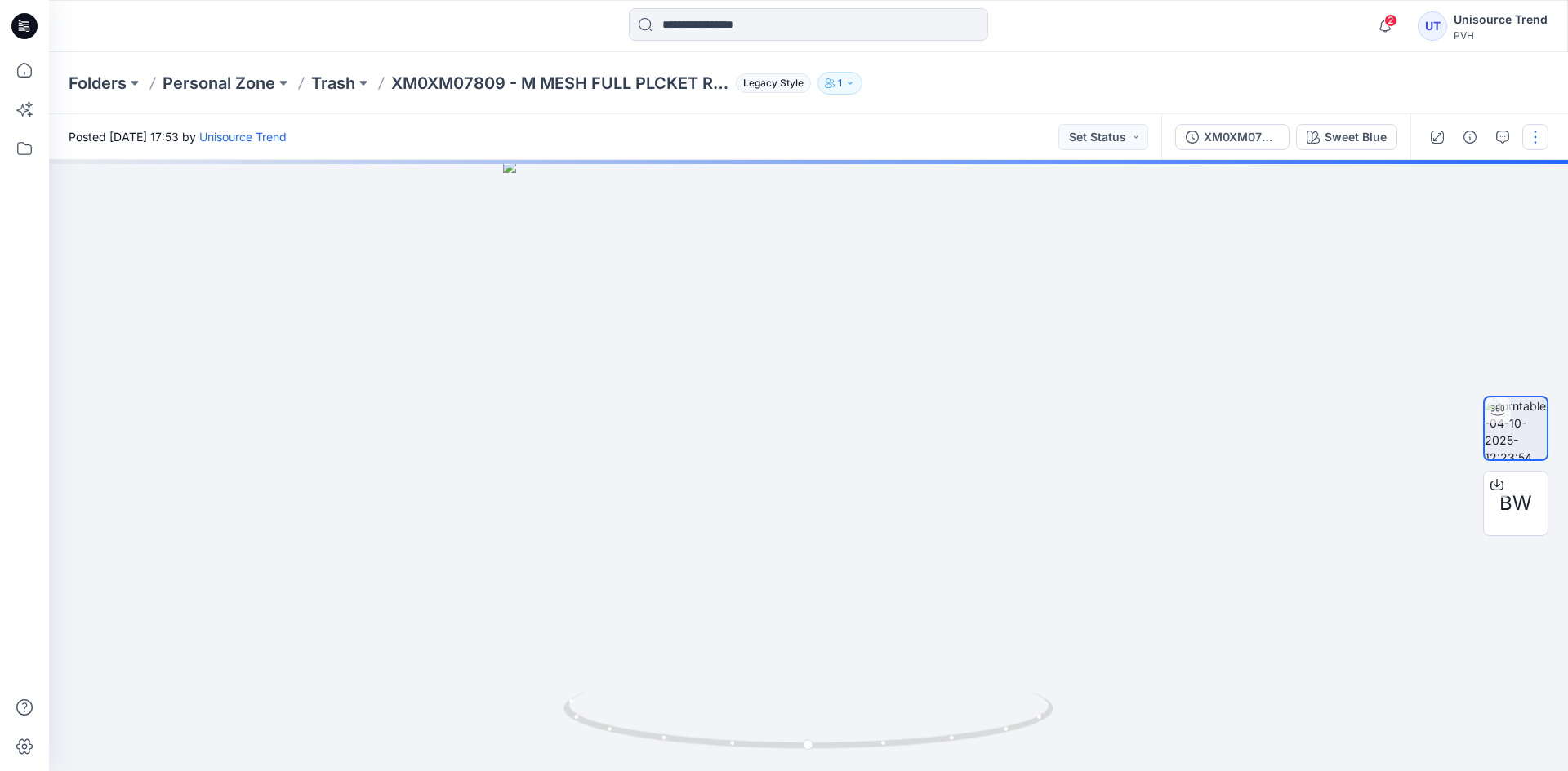
click at [1537, 128] on button "button" at bounding box center [1534, 137] width 26 height 26
click at [1487, 179] on button "Edit" at bounding box center [1467, 175] width 151 height 30
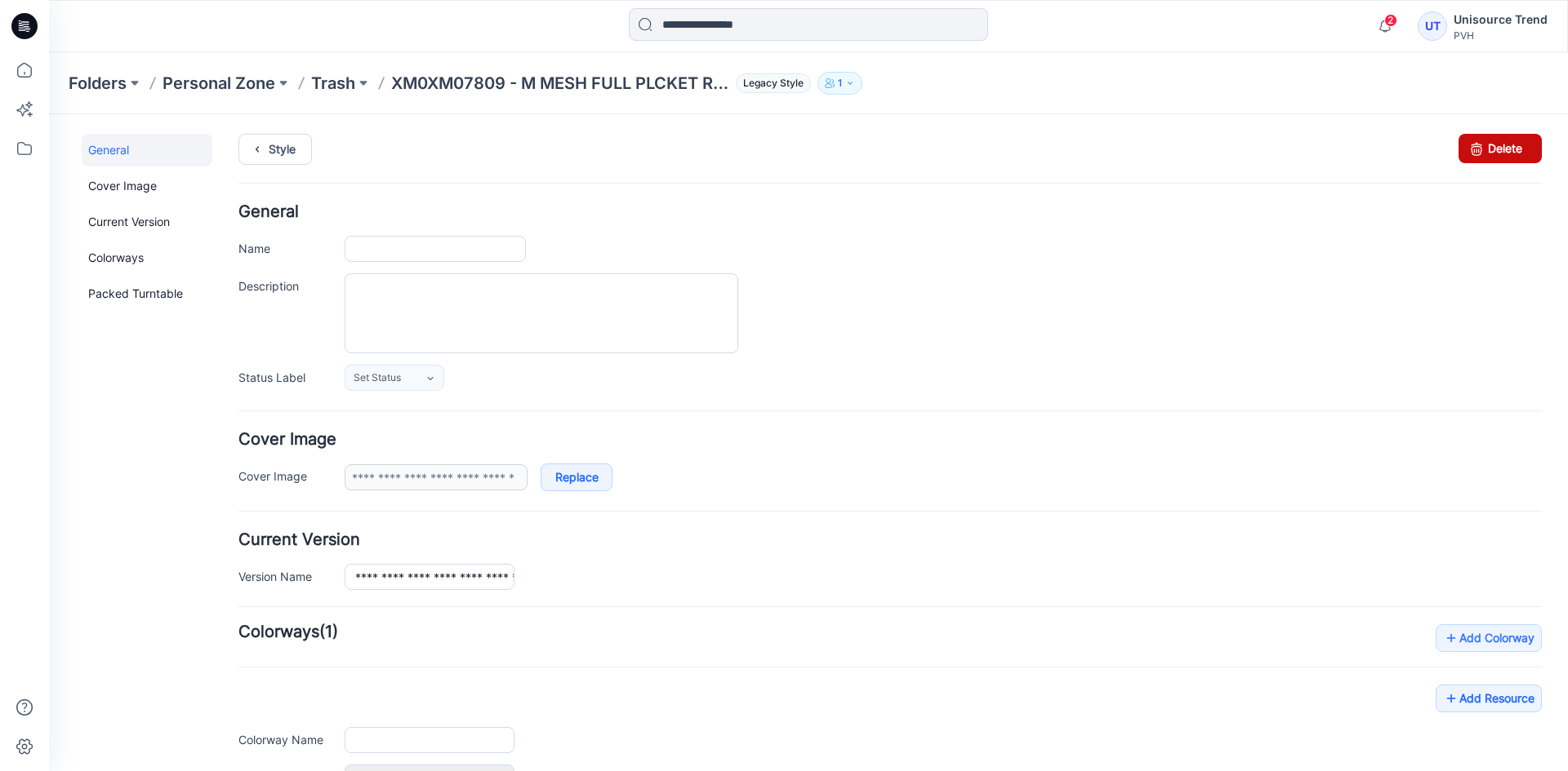
type input "**********"
click at [1498, 147] on link "Delete" at bounding box center [1499, 149] width 83 height 29
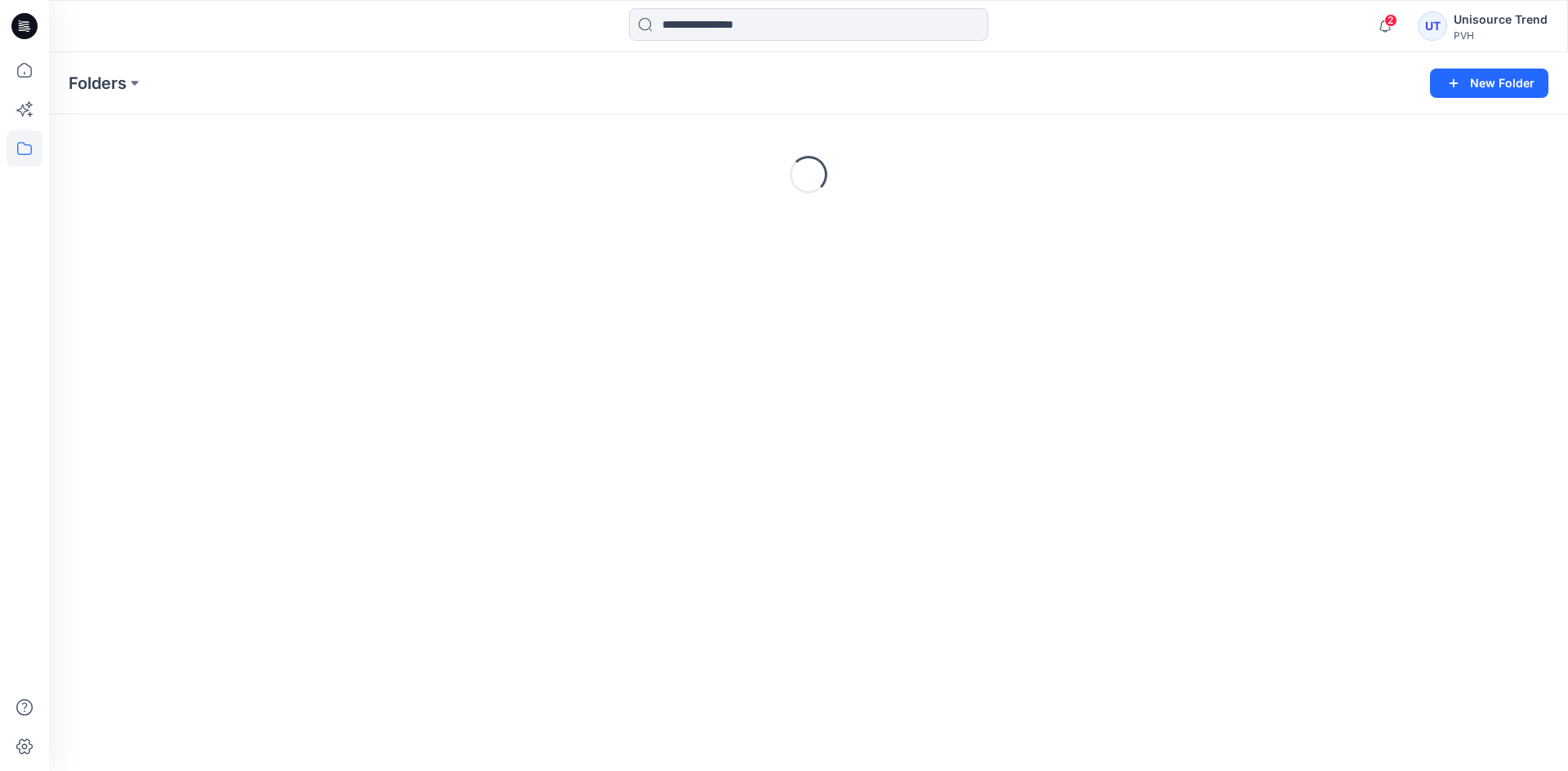
click at [26, 24] on icon at bounding box center [24, 26] width 26 height 26
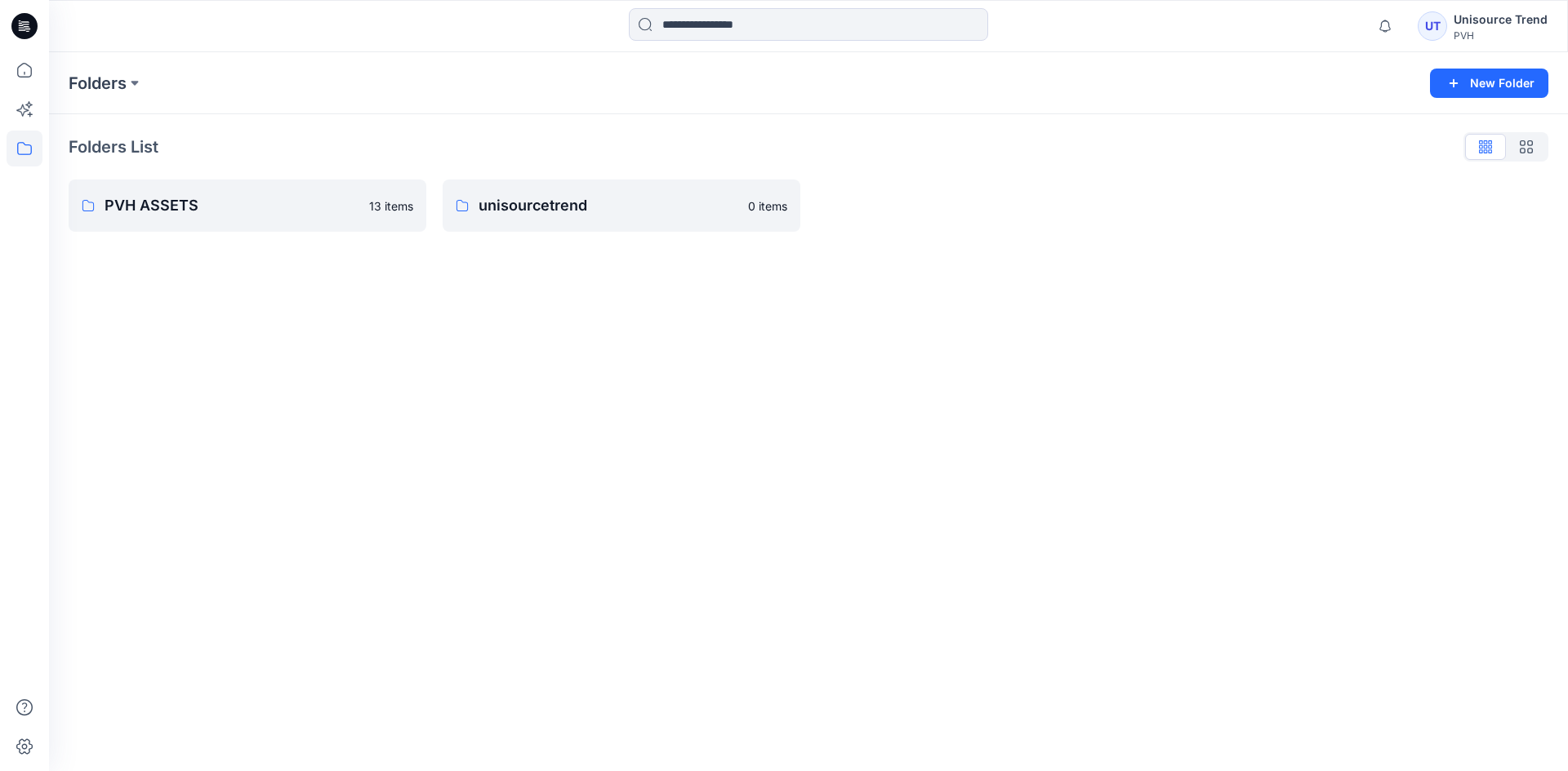
click at [14, 28] on icon at bounding box center [24, 26] width 26 height 26
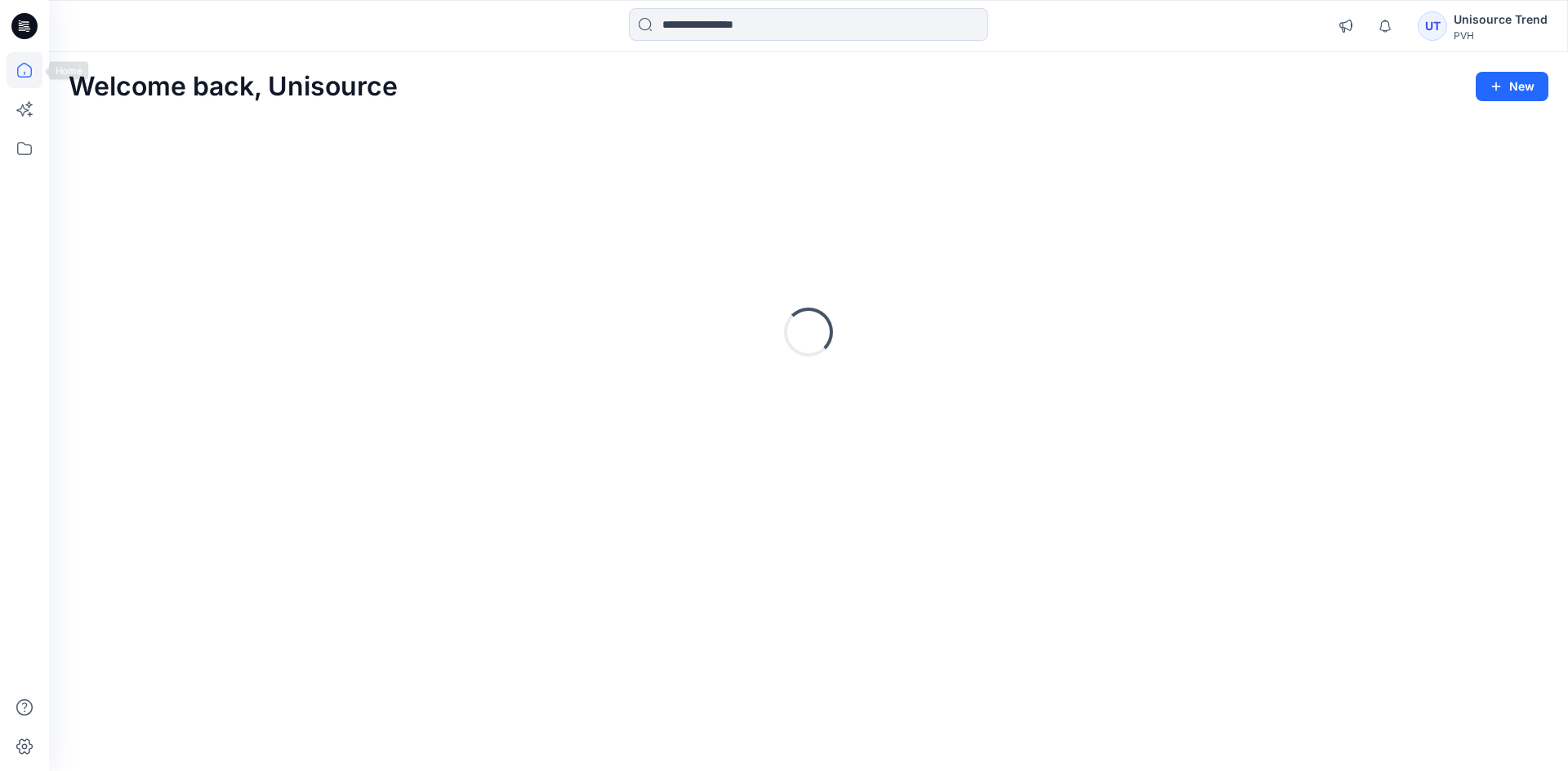
click at [19, 71] on icon at bounding box center [24, 69] width 36 height 36
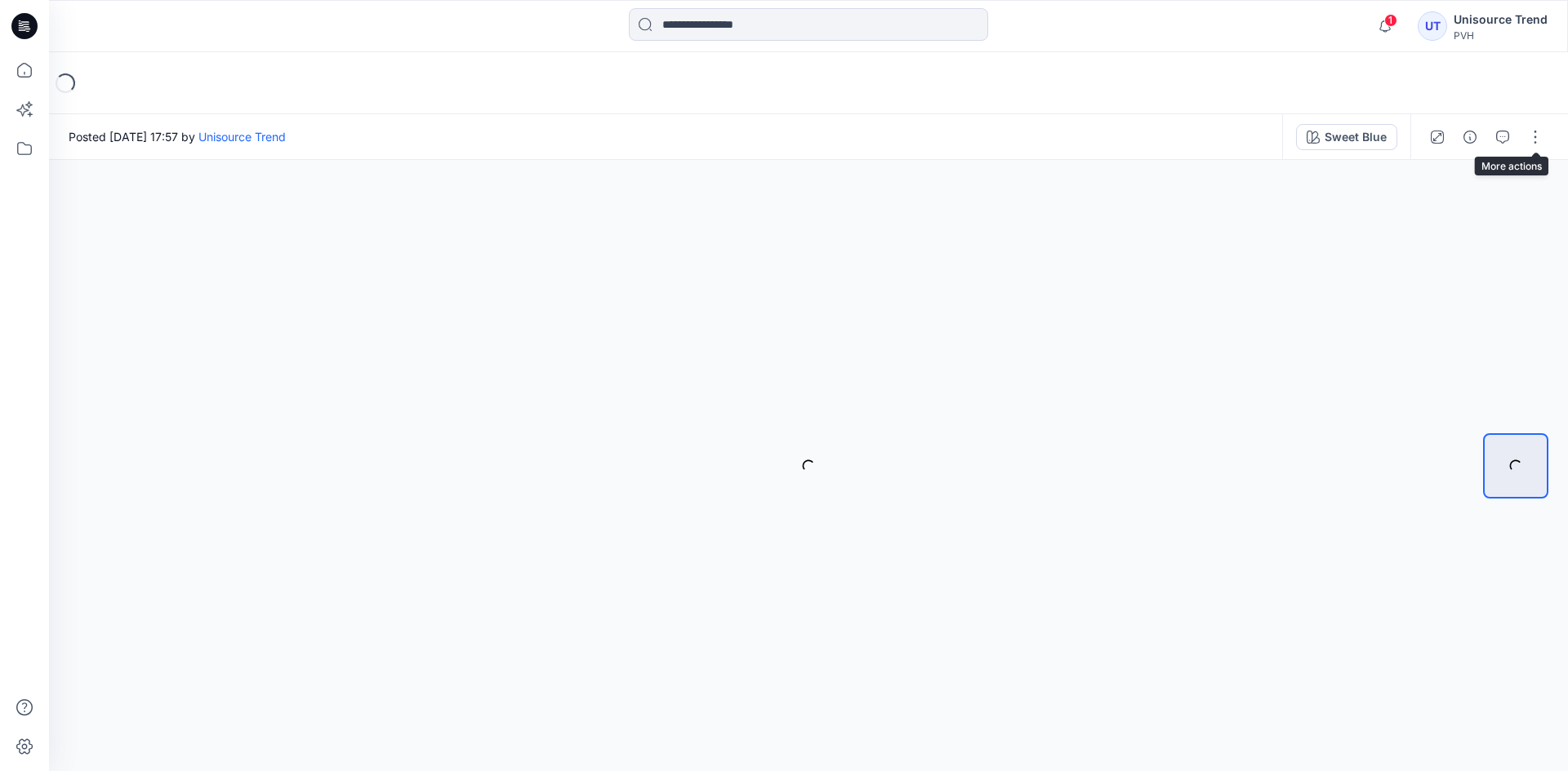
click at [1537, 125] on button "button" at bounding box center [1534, 137] width 26 height 26
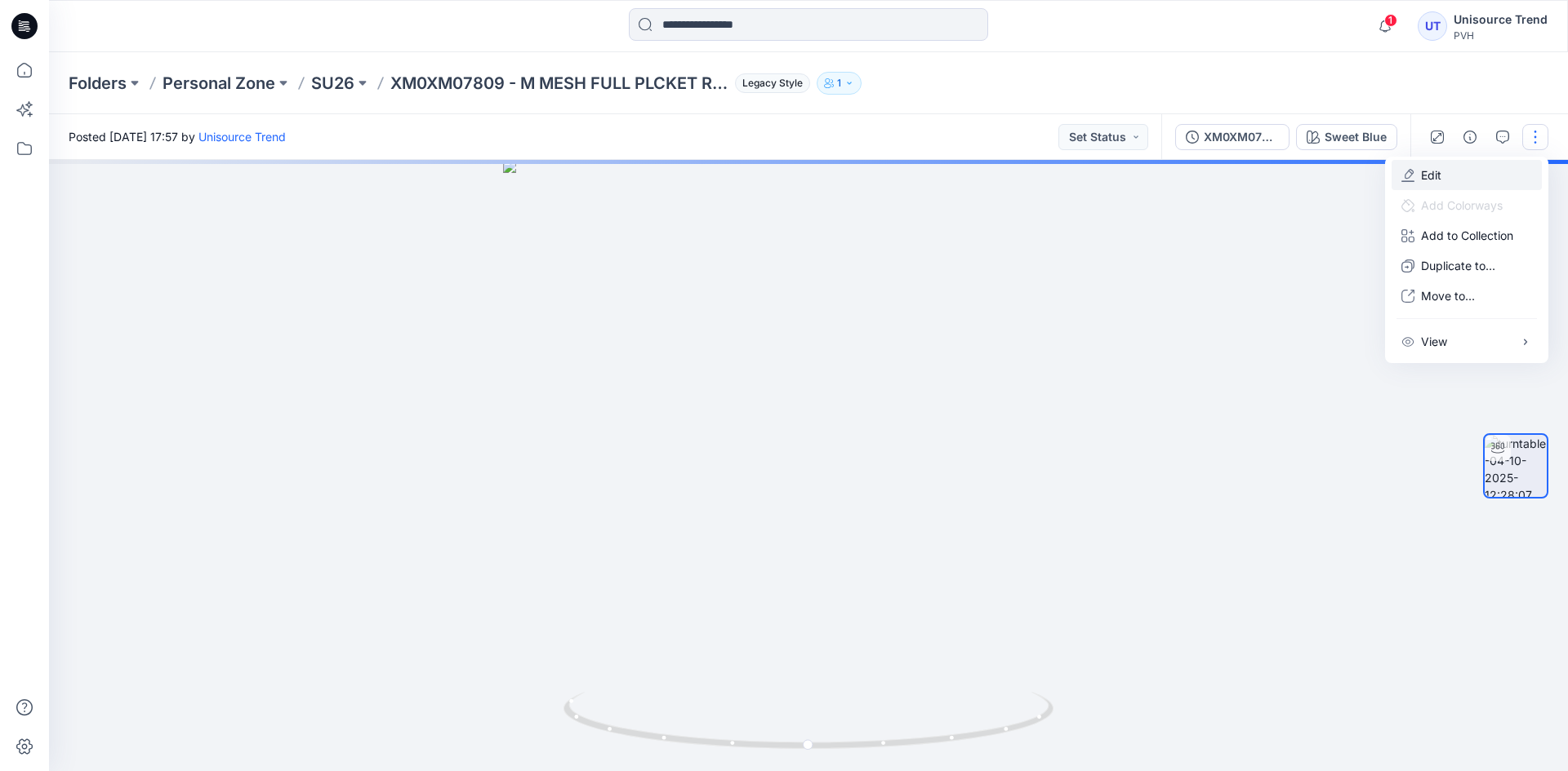
click at [1468, 179] on button "Edit" at bounding box center [1467, 175] width 151 height 30
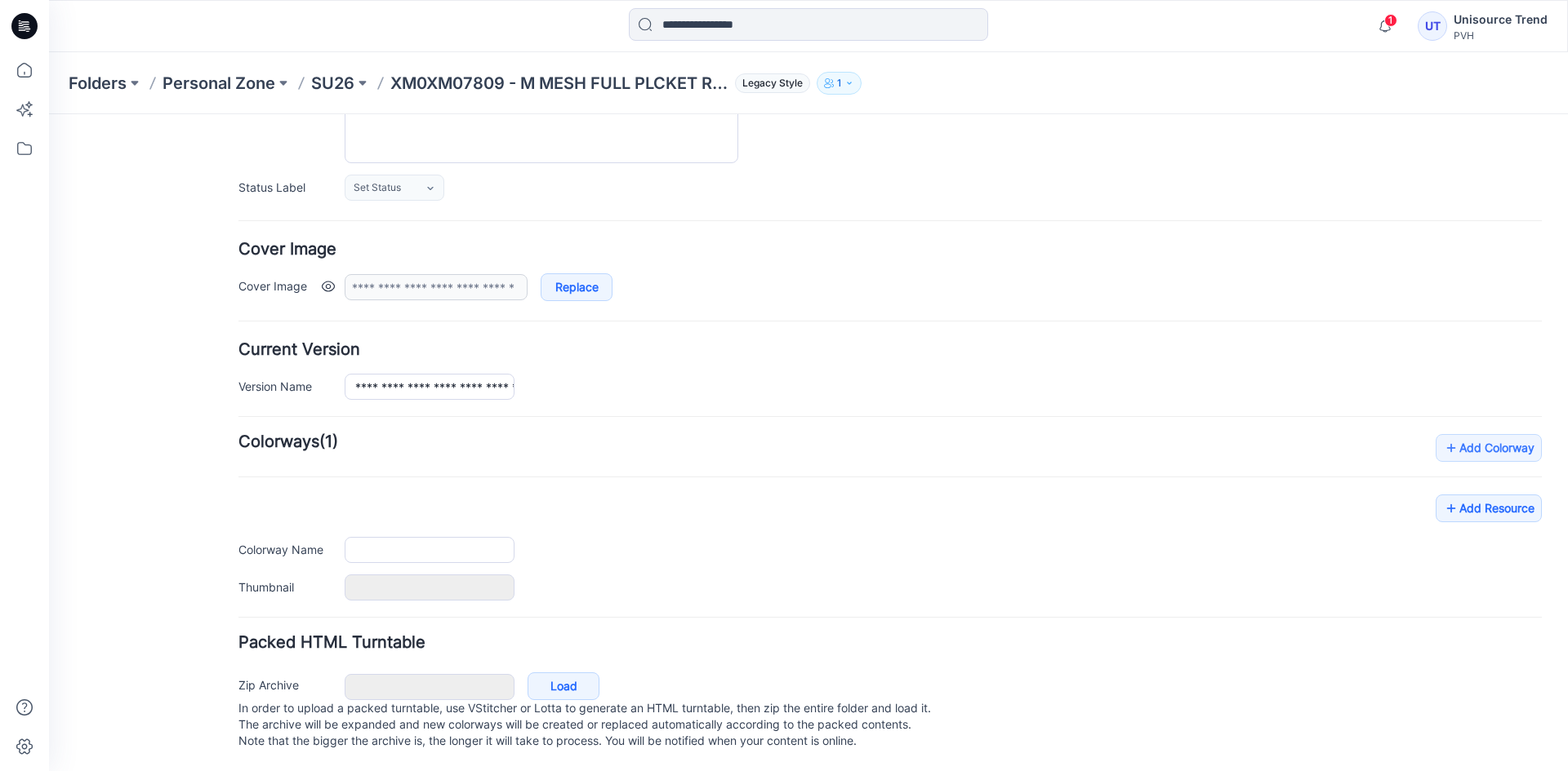
type input "**********"
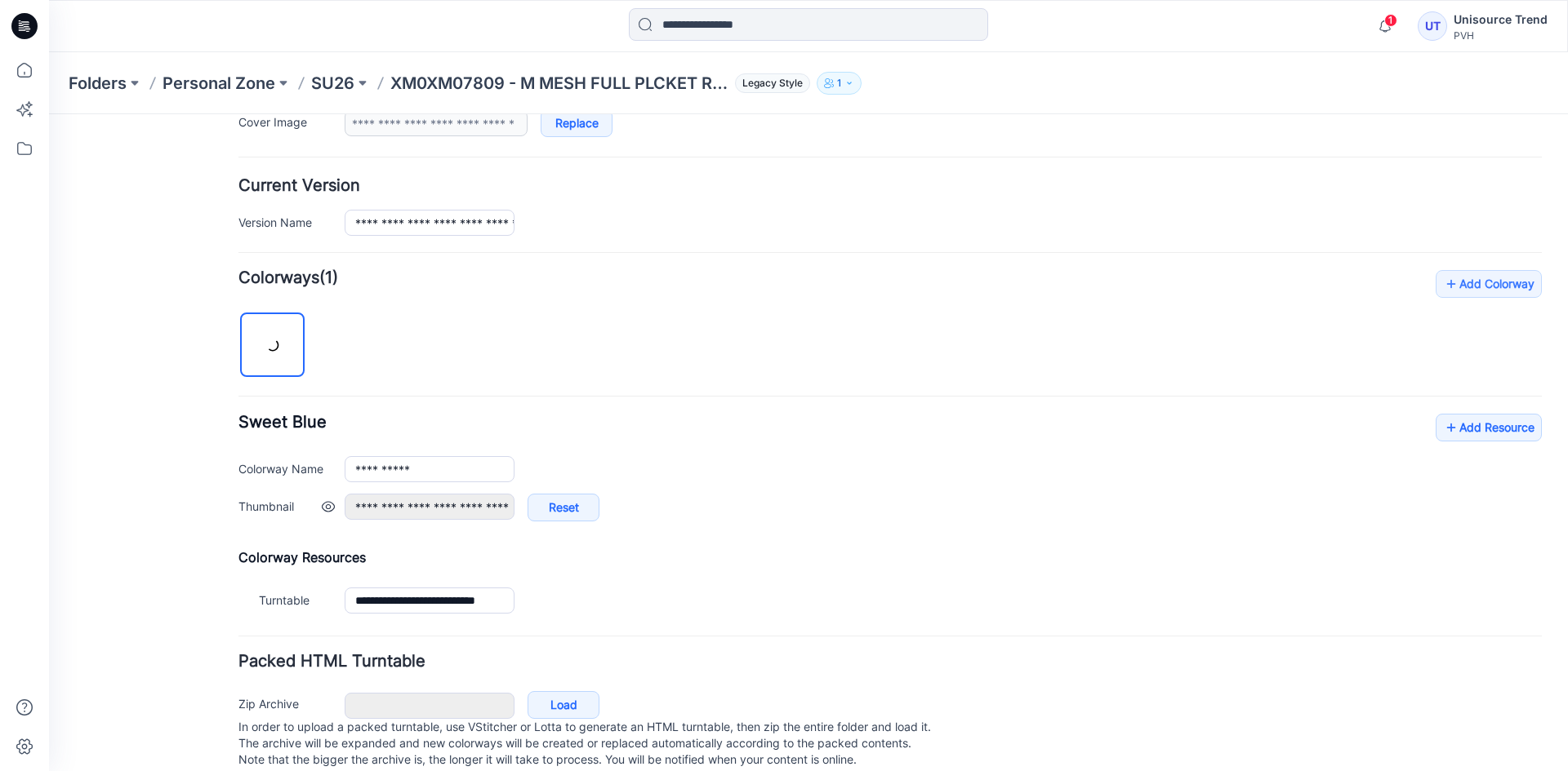
scroll to position [389, 0]
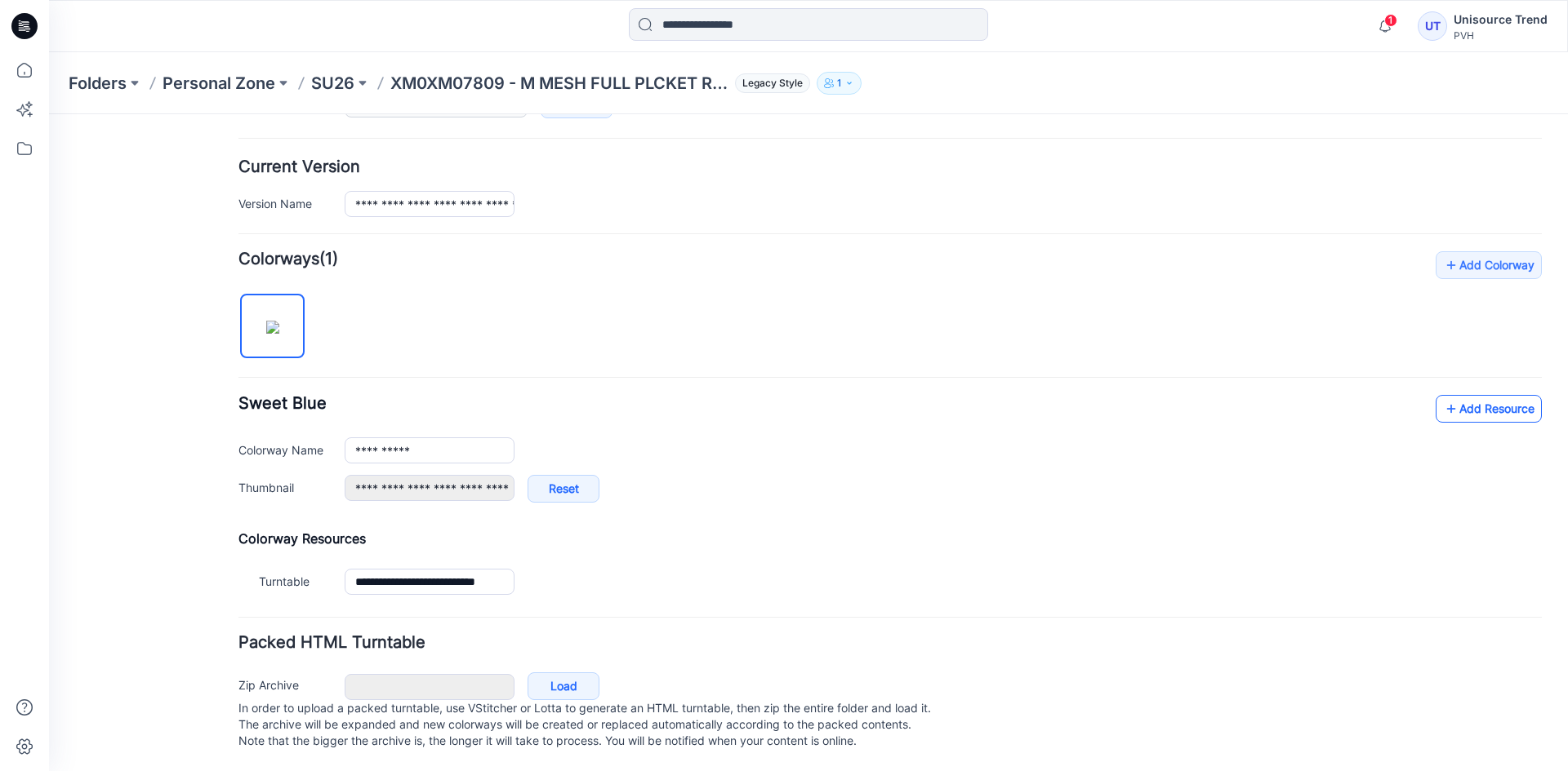
click at [1484, 400] on link "Add Resource" at bounding box center [1489, 408] width 106 height 28
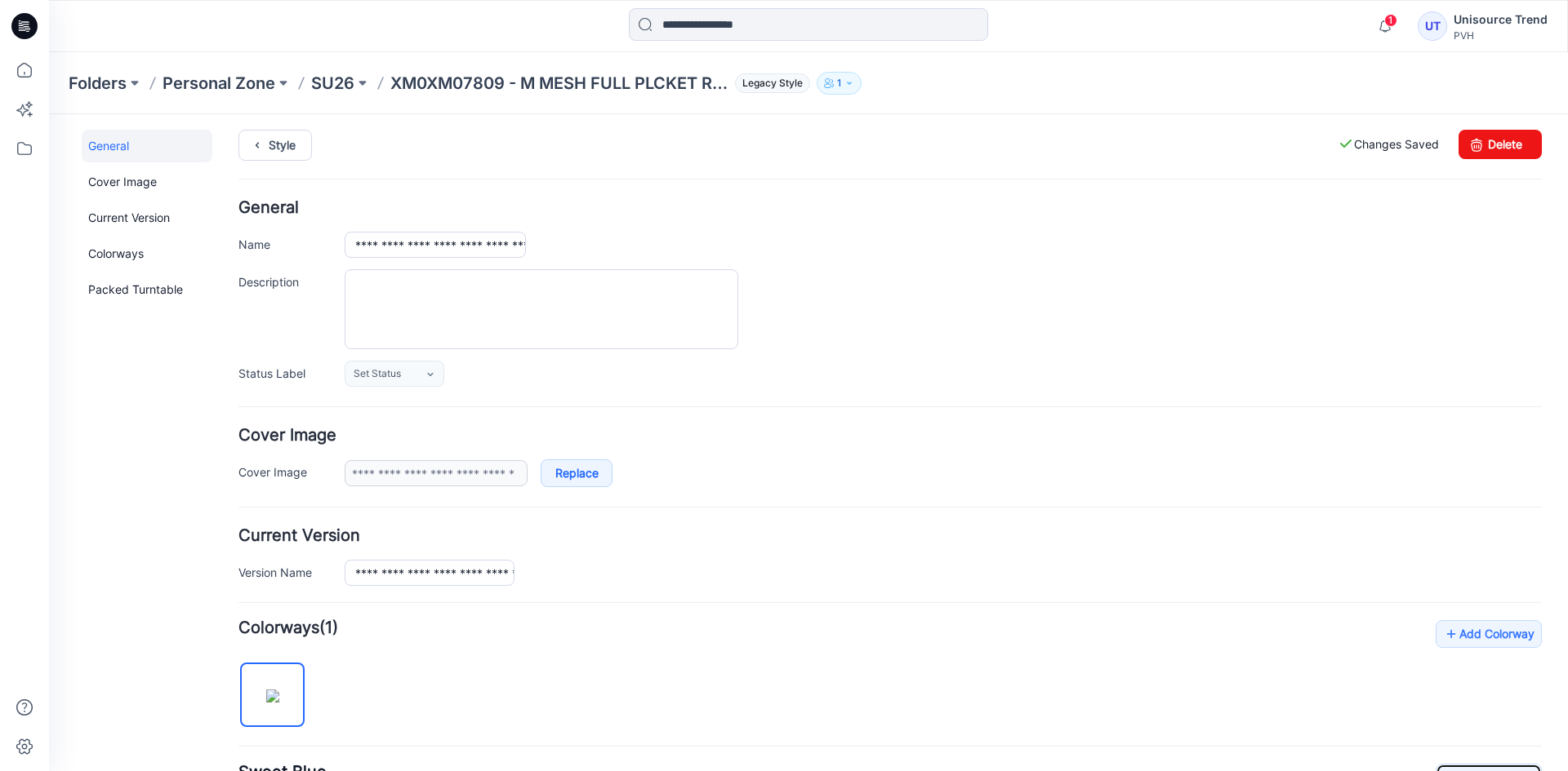
scroll to position [0, 0]
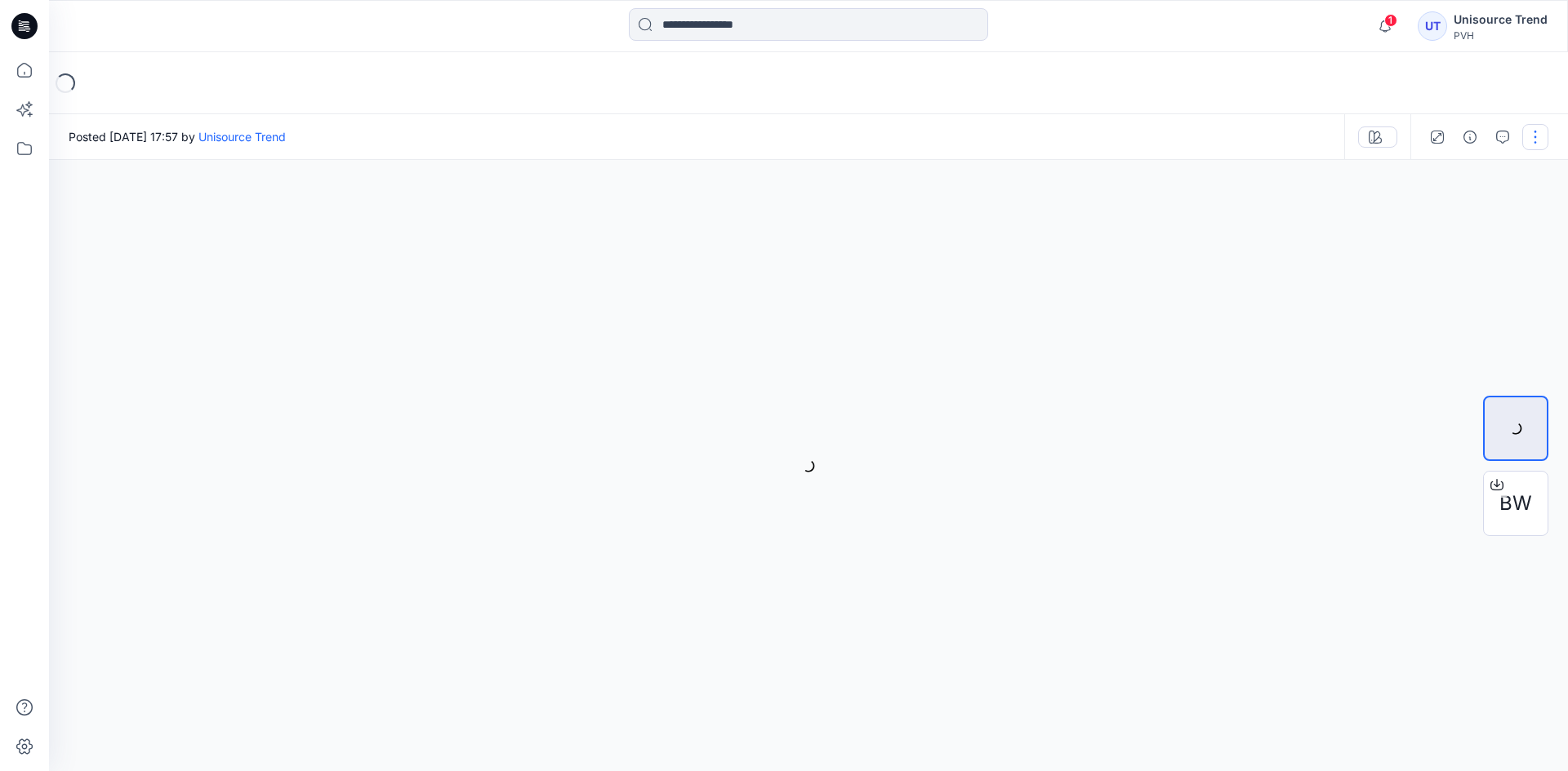
click at [1540, 135] on button "button" at bounding box center [1534, 137] width 26 height 26
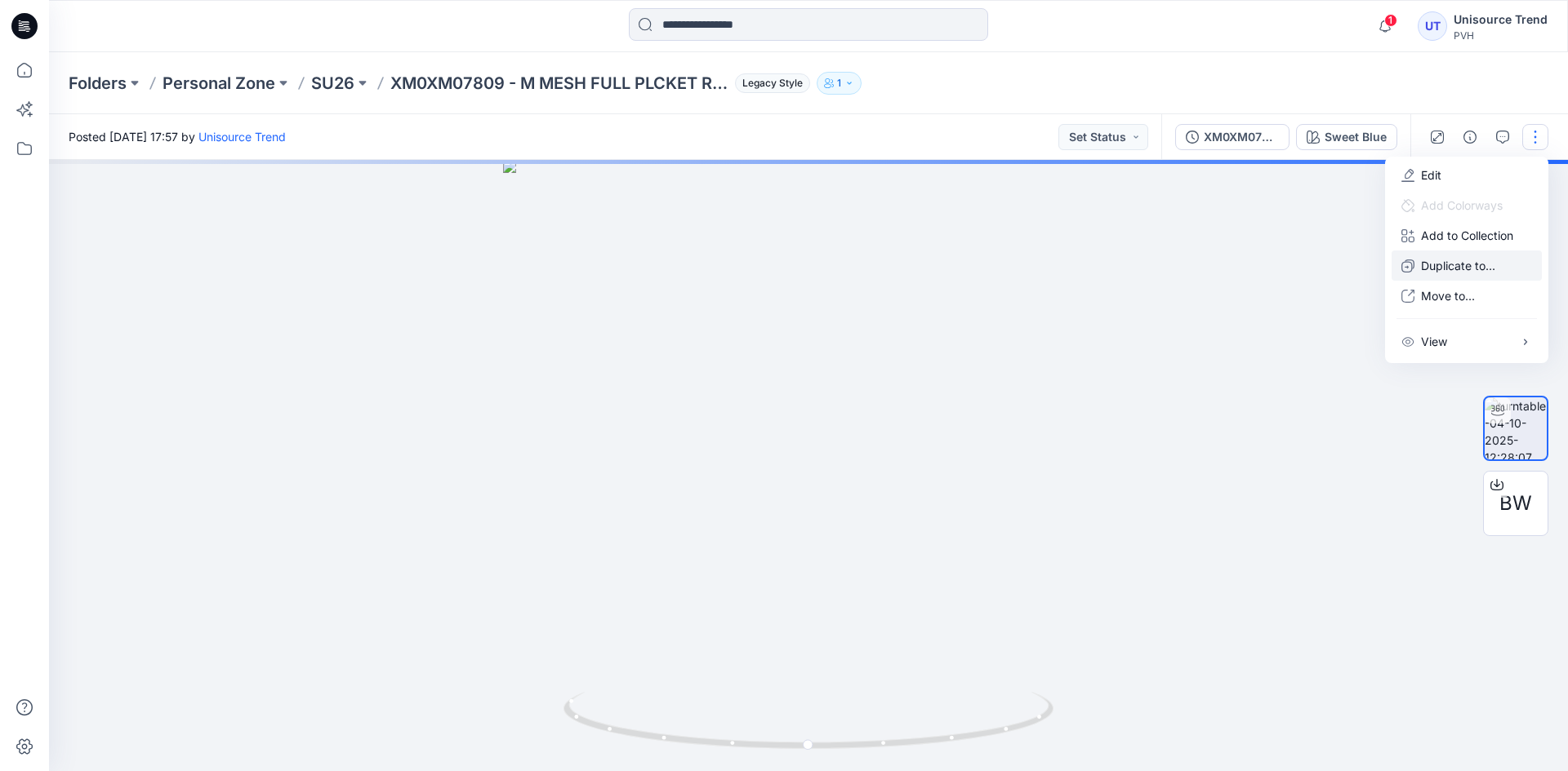
click at [1467, 260] on p "Duplicate to..." at bounding box center [1457, 265] width 74 height 17
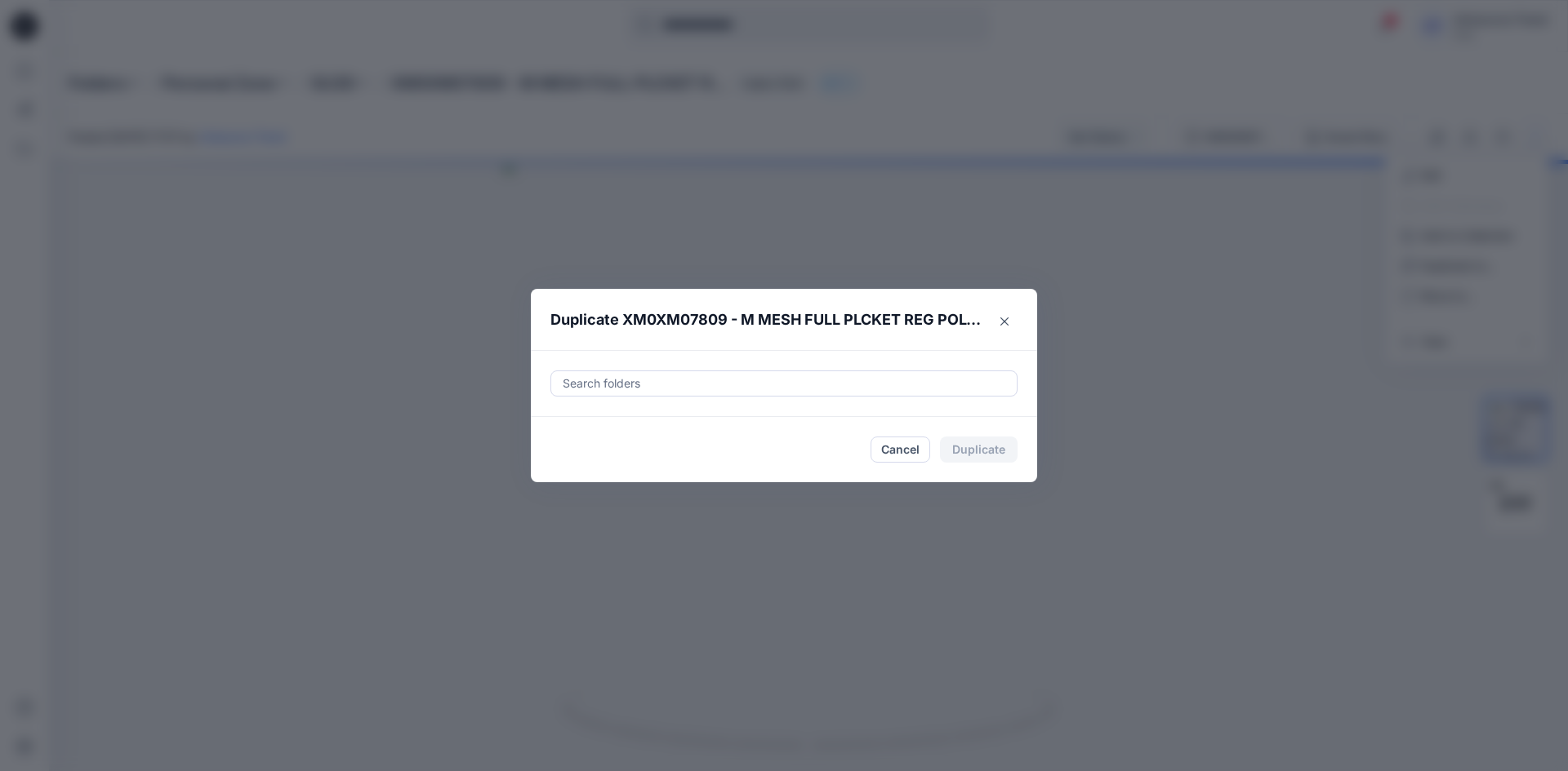
click at [669, 378] on div at bounding box center [784, 383] width 446 height 19
click at [578, 424] on div at bounding box center [575, 425] width 14 height 14
type input "********"
click at [549, 459] on footer "Cancel Duplicate" at bounding box center [784, 450] width 506 height 66
click at [966, 451] on button "Duplicate" at bounding box center [978, 449] width 77 height 26
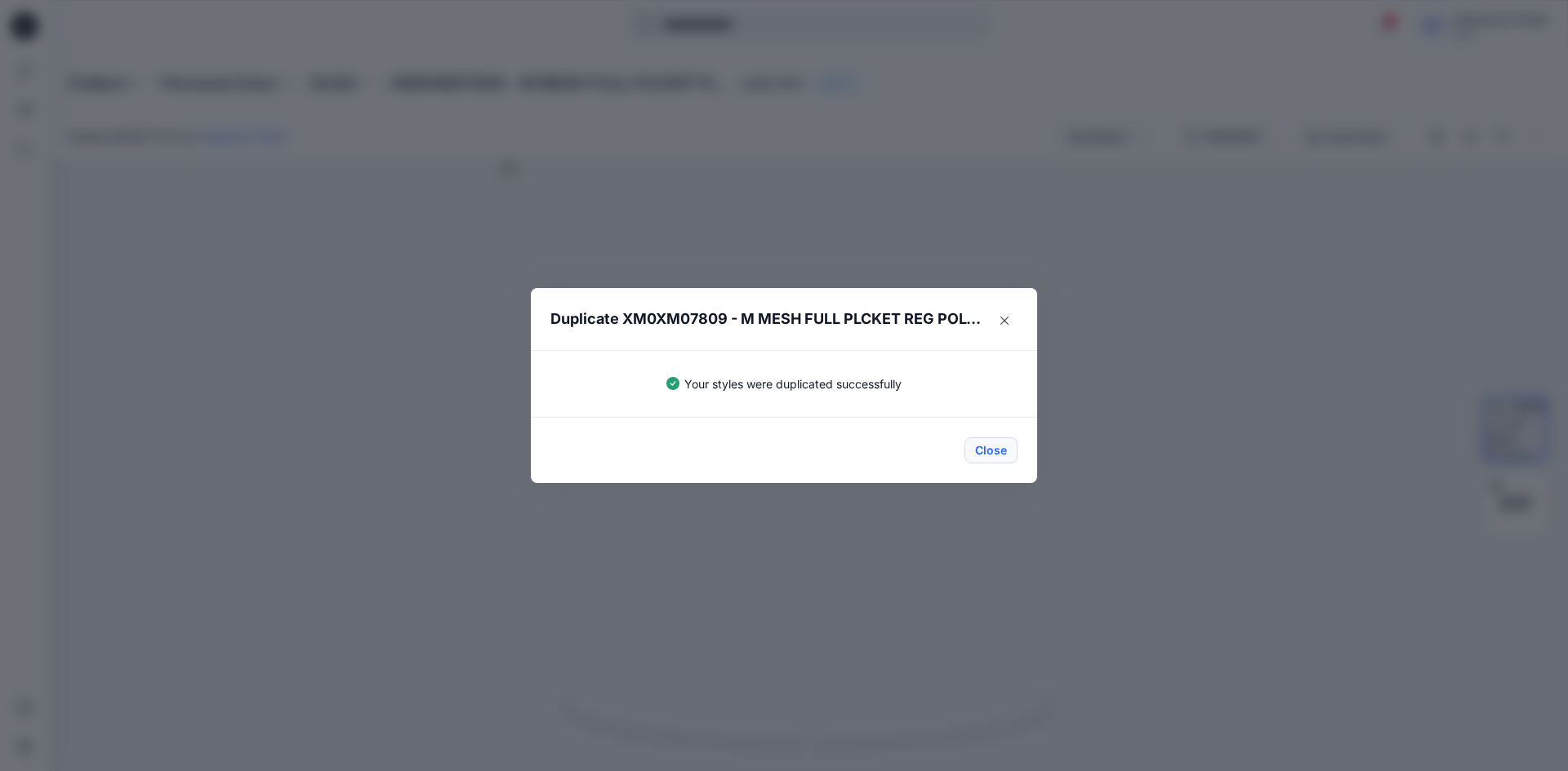
click at [988, 449] on button "Close" at bounding box center [991, 450] width 53 height 26
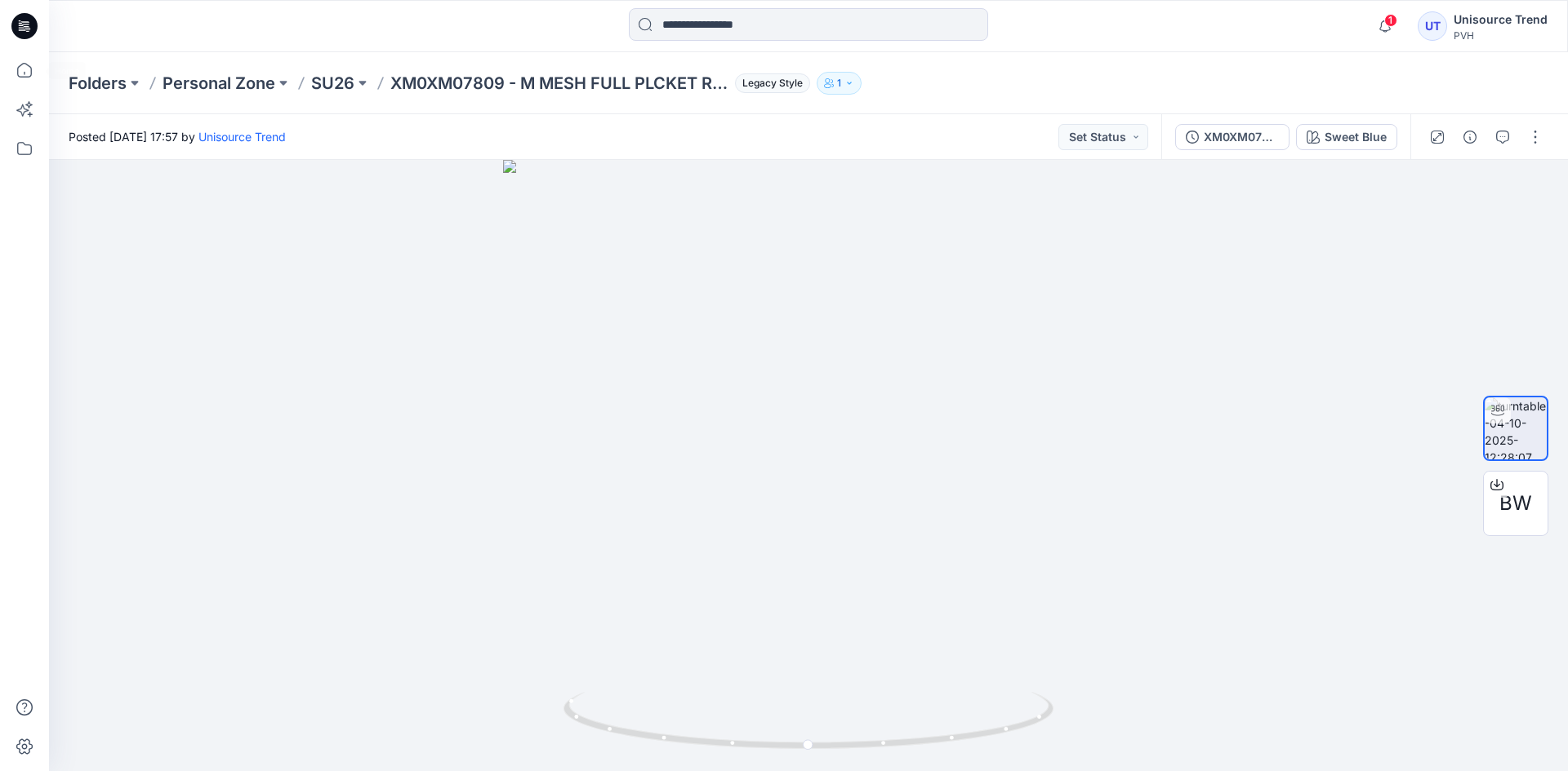
click at [24, 34] on icon at bounding box center [24, 26] width 26 height 26
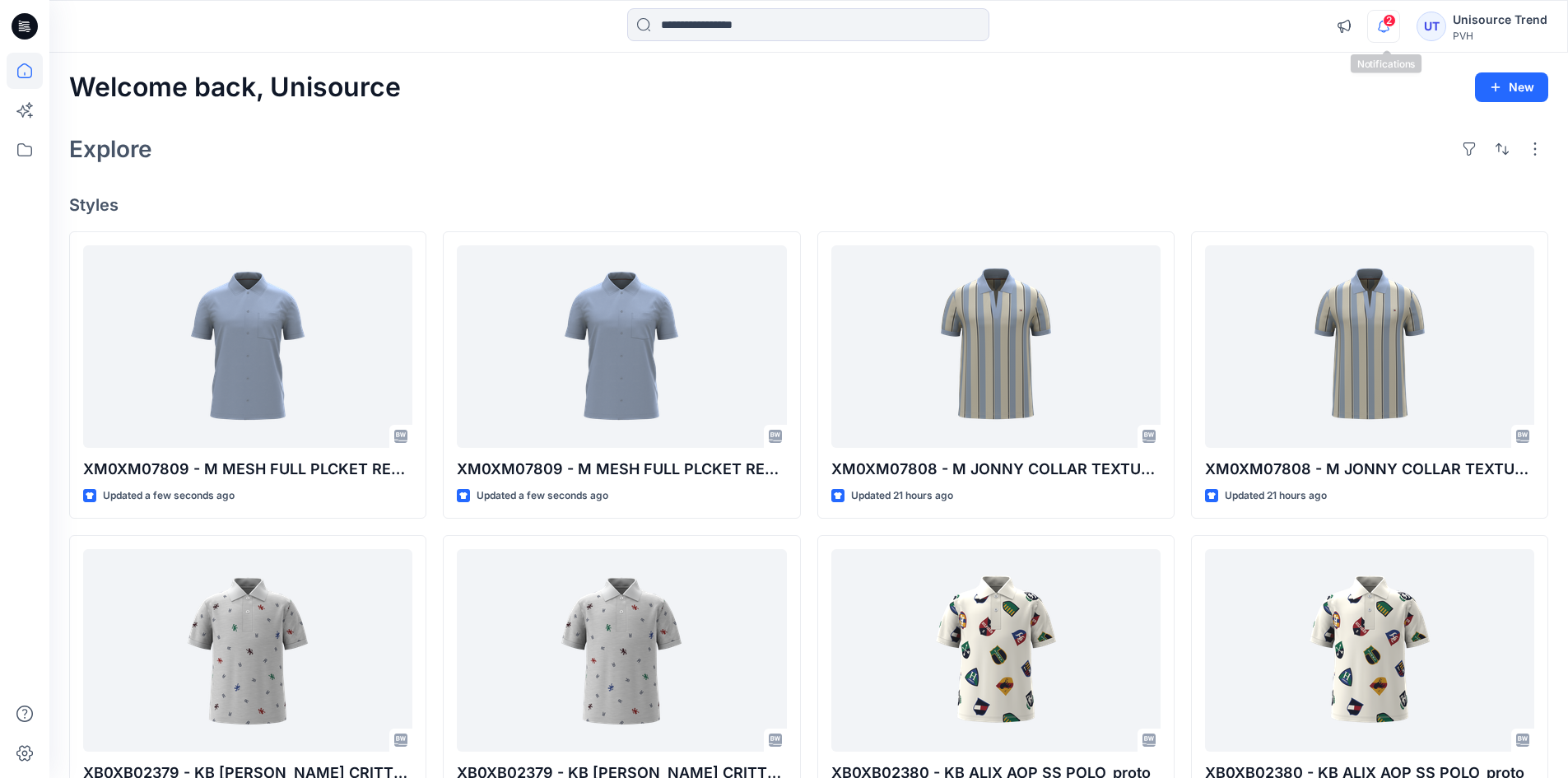
click at [1383, 18] on icon "button" at bounding box center [1383, 26] width 31 height 33
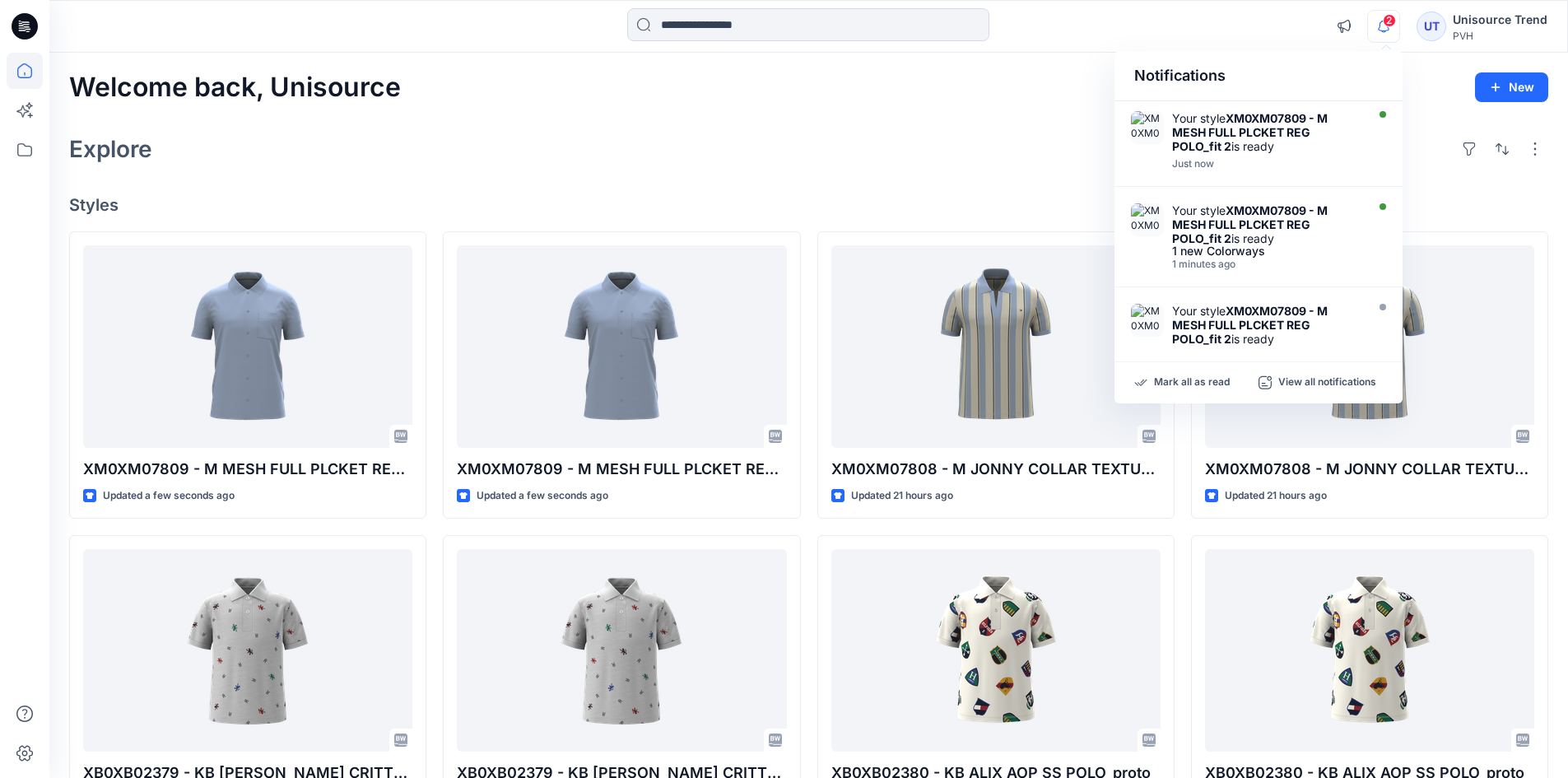
click at [1197, 373] on div "Mark all as read View all notifications" at bounding box center [1258, 383] width 288 height 41
click at [1197, 381] on p "Mark all as read" at bounding box center [1192, 383] width 76 height 15
click at [927, 145] on div "Explore" at bounding box center [809, 149] width 1479 height 40
